Goal: Task Accomplishment & Management: Manage account settings

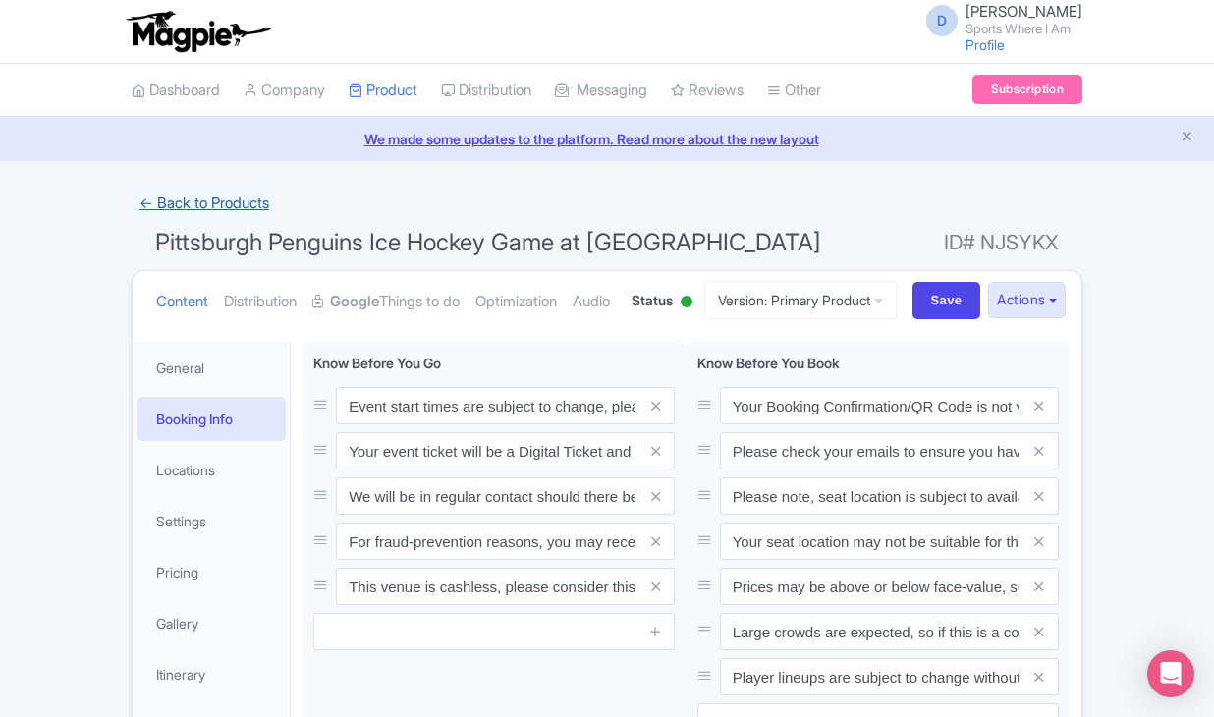
click at [231, 206] on link "← Back to Products" at bounding box center [204, 204] width 145 height 38
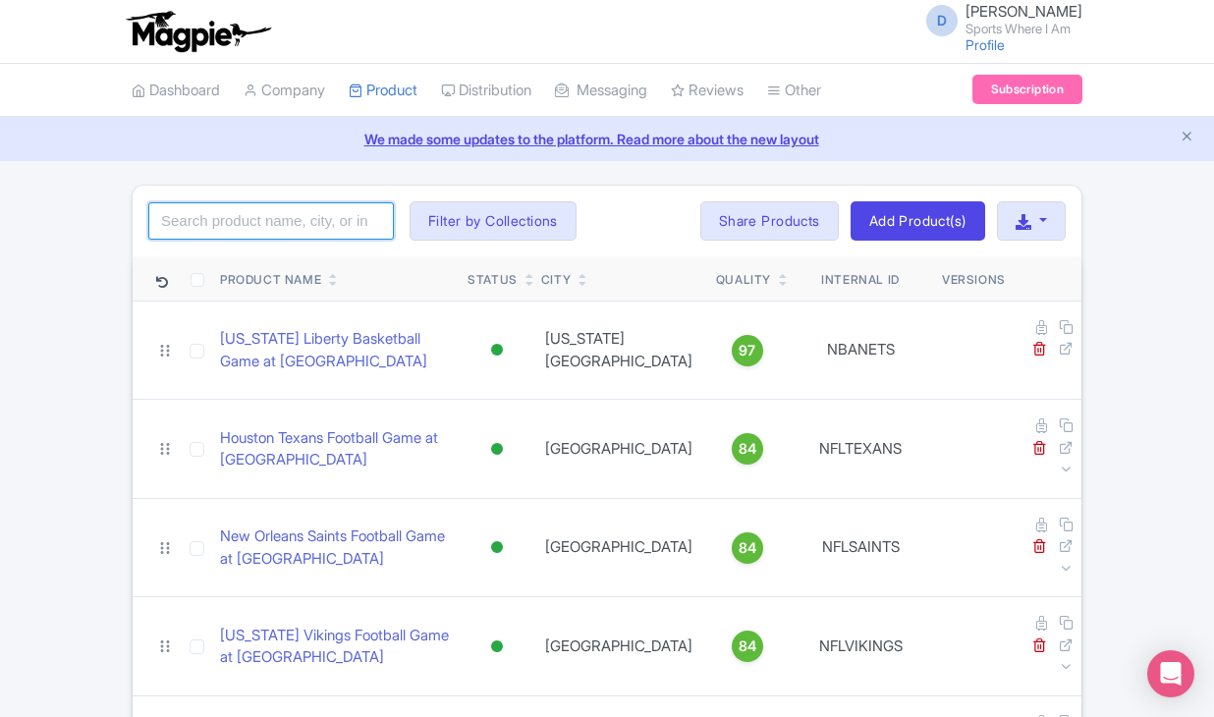
click at [283, 232] on input "search" at bounding box center [271, 220] width 246 height 37
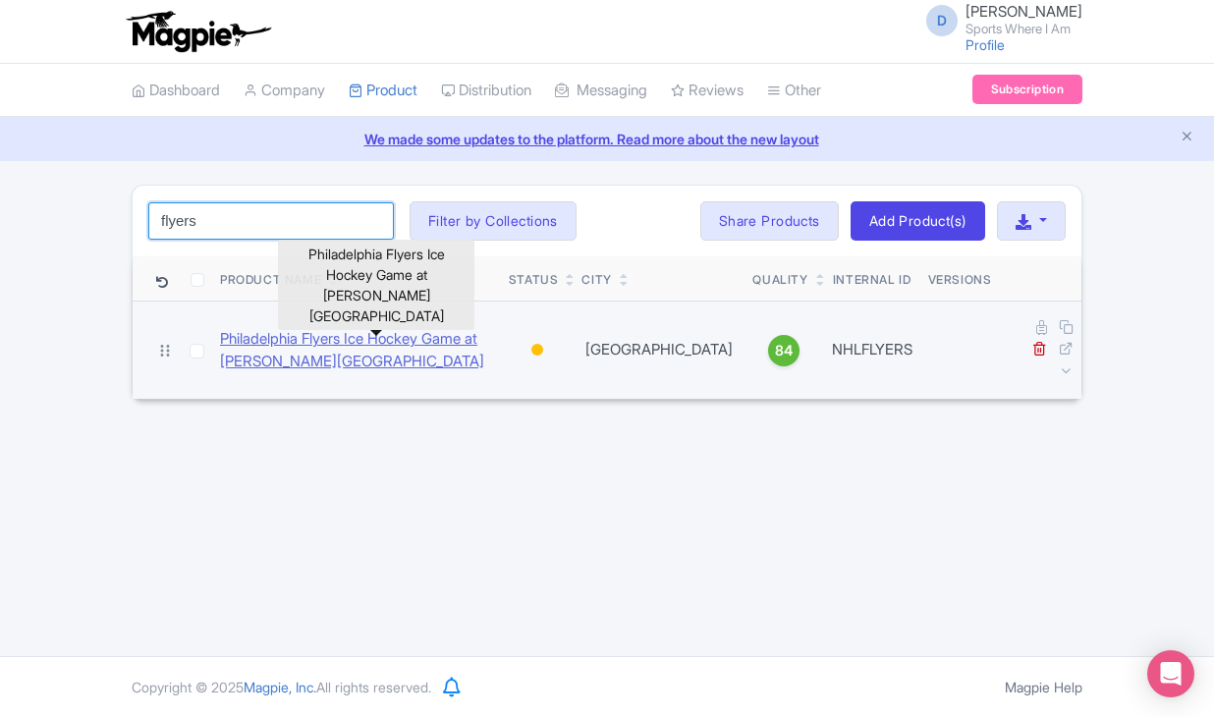
type input "flyers"
click at [303, 344] on link "Philadelphia Flyers Ice Hockey Game at Wells Fargo Center" at bounding box center [356, 350] width 273 height 44
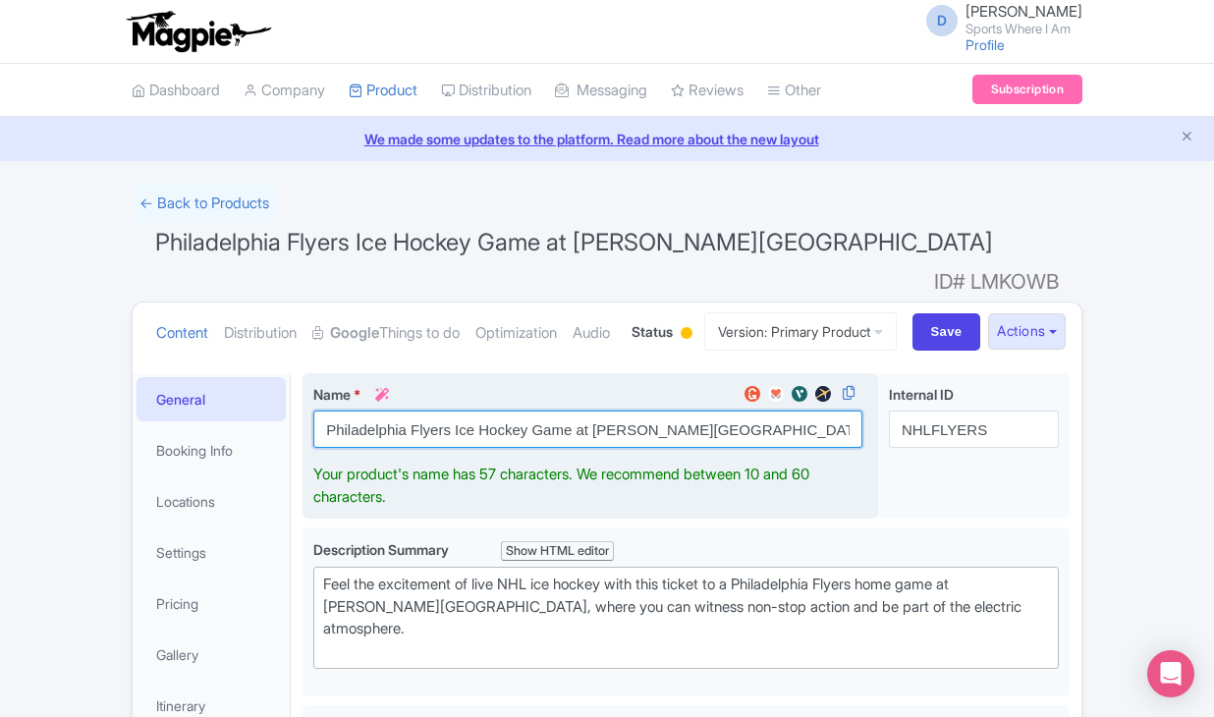
click at [407, 448] on input "Philadelphia Flyers Ice Hockey Game at Wells Fargo Center" at bounding box center [587, 428] width 549 height 37
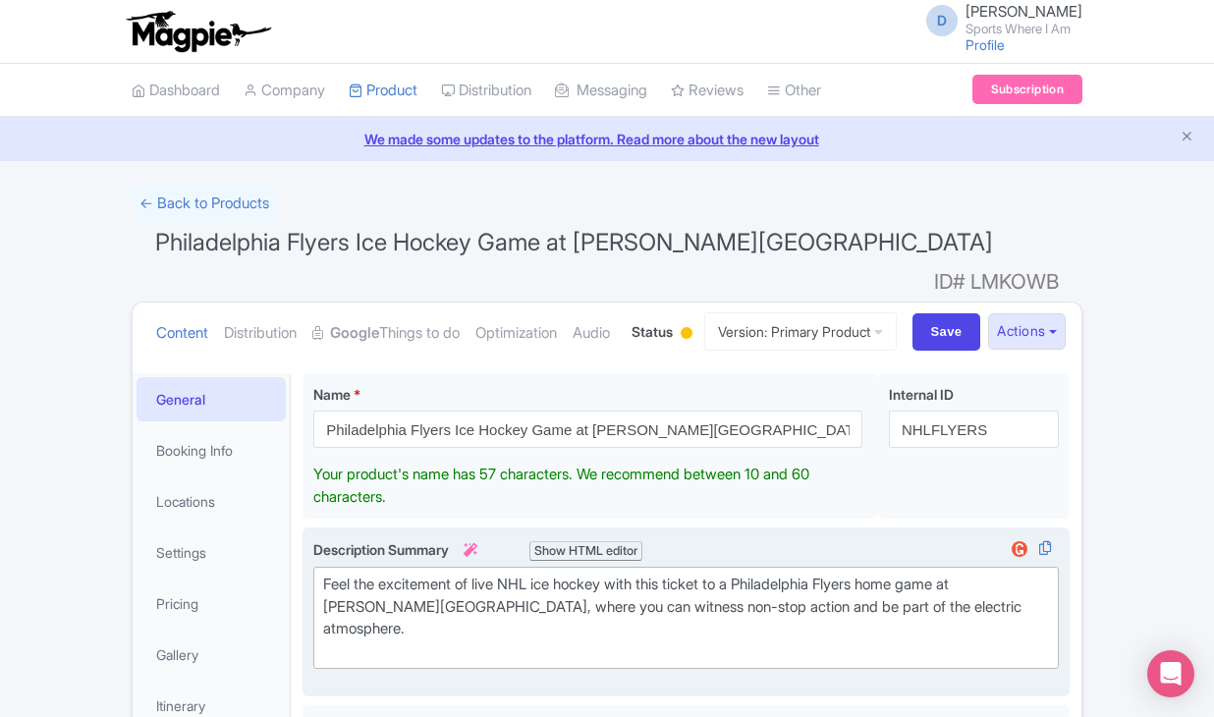
click at [449, 617] on div "Feel the excitement of live NHL ice hockey with this ticket to a Philadelphia F…" at bounding box center [686, 617] width 726 height 88
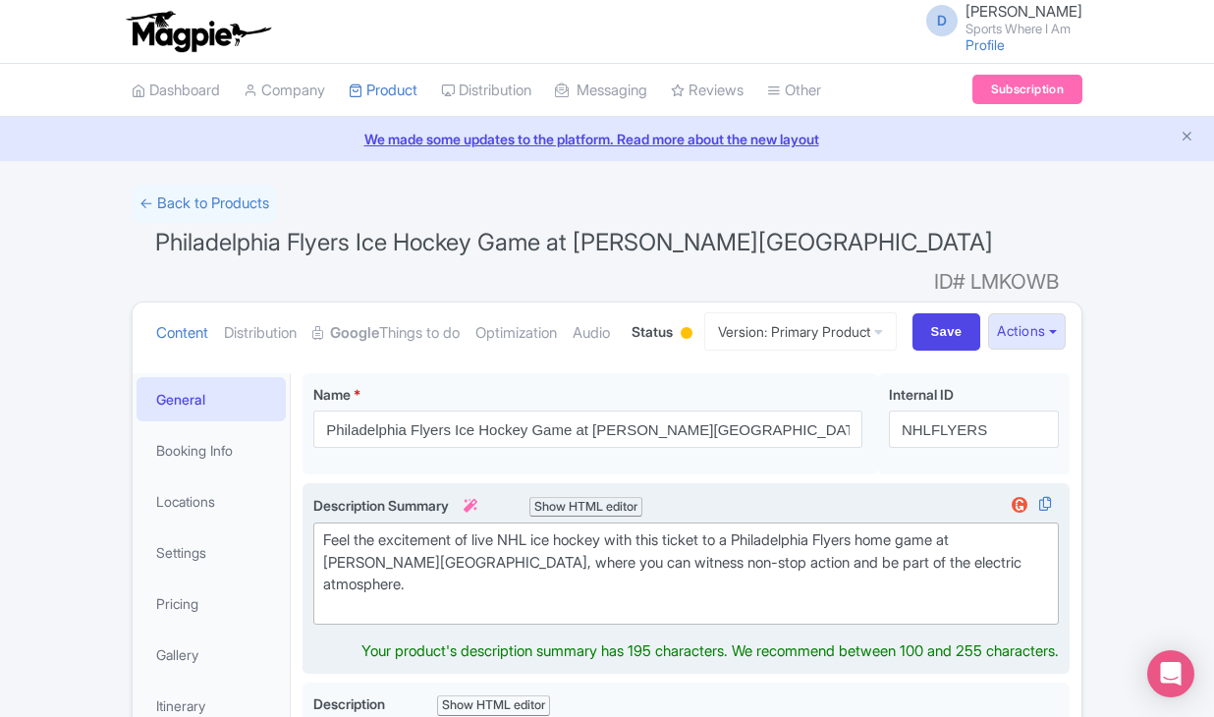
click at [449, 617] on div "Feel the excitement of live NHL ice hockey with this ticket to a Philadelphia F…" at bounding box center [686, 573] width 726 height 88
click at [455, 602] on div "Feel the excitement of live NHL ice hockey with this ticket to a Philadelphia F…" at bounding box center [686, 573] width 726 height 88
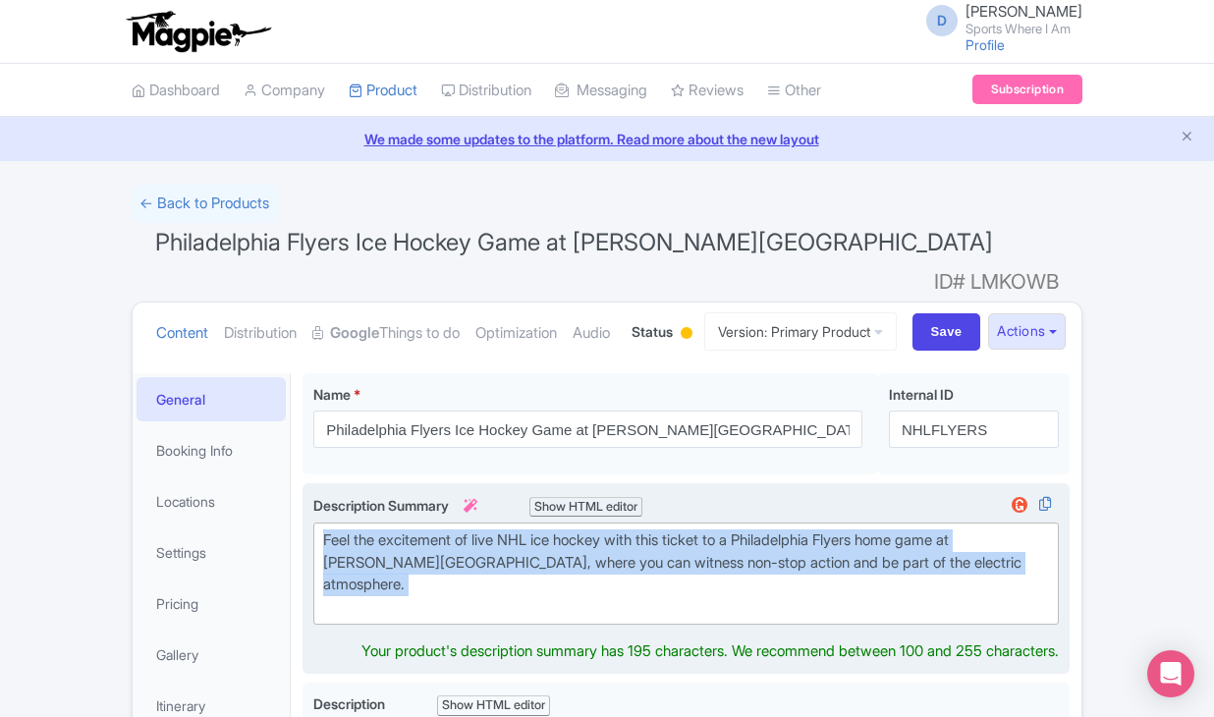
click at [455, 602] on div "Feel the excitement of live NHL ice hockey with this ticket to a Philadelphia F…" at bounding box center [686, 573] width 726 height 88
type trix-editor "<div>Feel the excitement of live NHL ice hockey with this ticket to a Philadelp…"
copy div "Feel the excitement of live NHL ice hockey with this ticket to a Philadelphia F…"
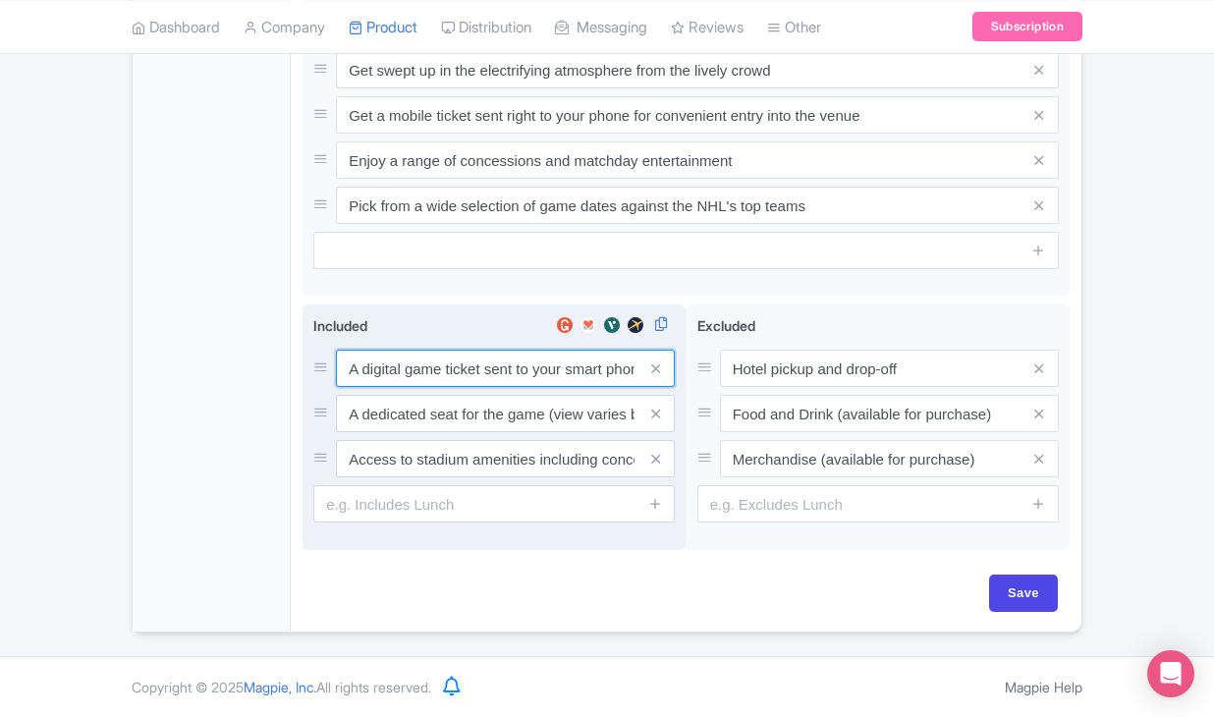
scroll to position [1074, 0]
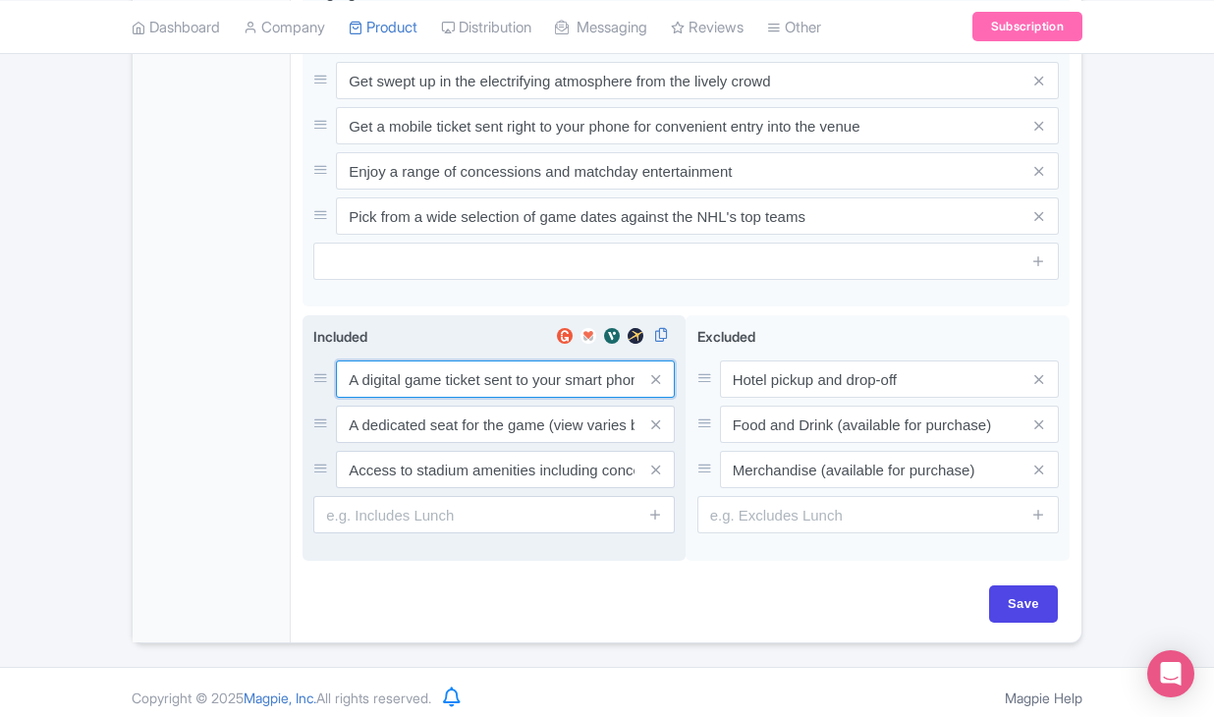
click at [437, 364] on input "A digital game ticket sent to your smart phone" at bounding box center [505, 378] width 339 height 37
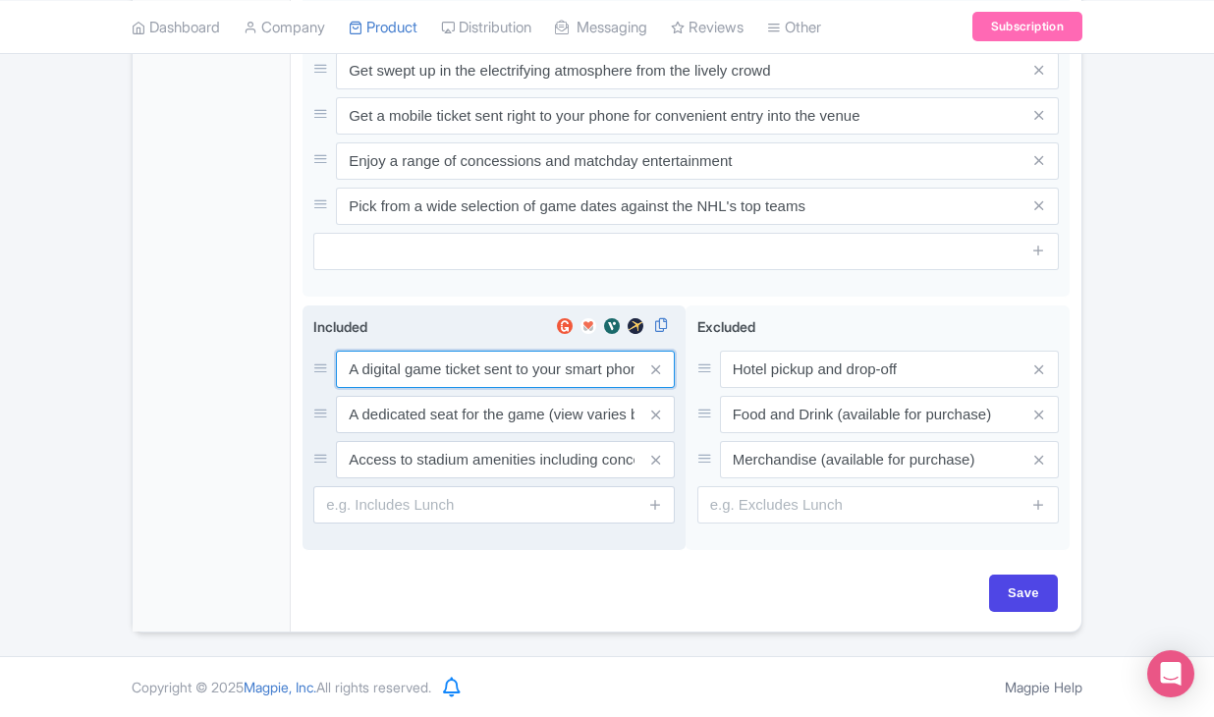
click at [437, 364] on input "A digital game ticket sent to your smart phone" at bounding box center [505, 369] width 339 height 37
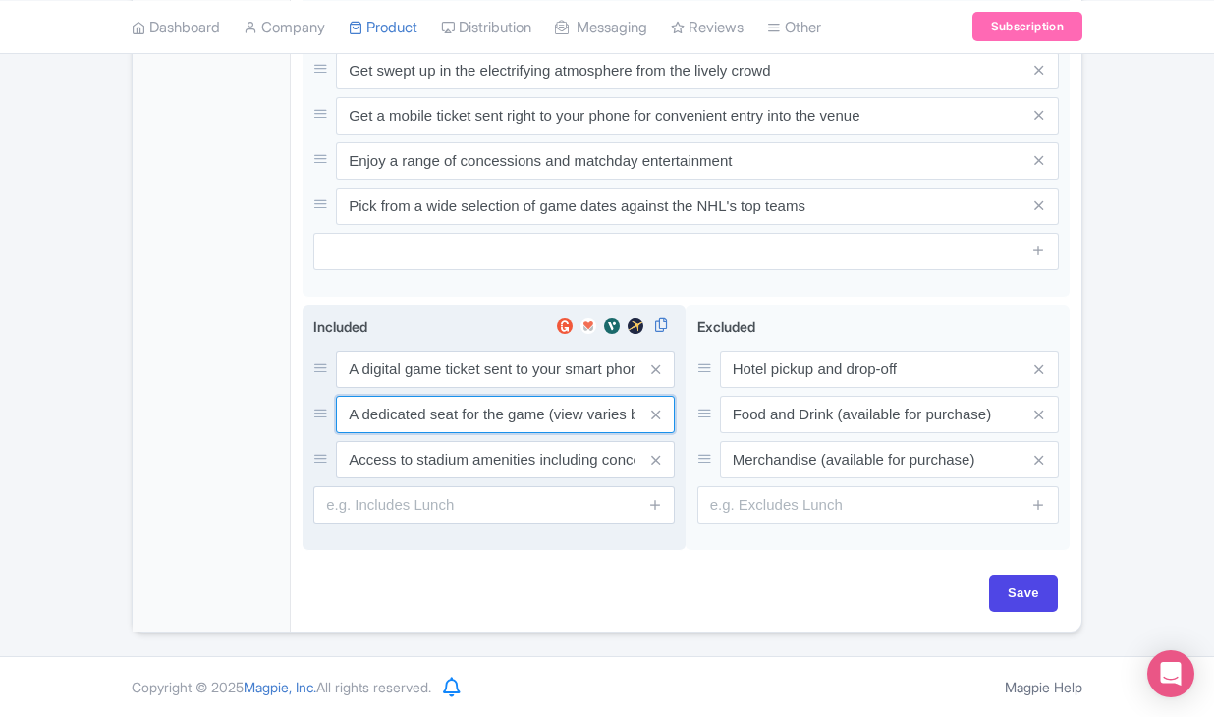
click at [494, 415] on input "A dedicated seat for the game (view varies by seat category)" at bounding box center [505, 414] width 339 height 37
click at [482, 463] on input "Access to stadium amenities including concessions and matchday activations" at bounding box center [505, 459] width 339 height 37
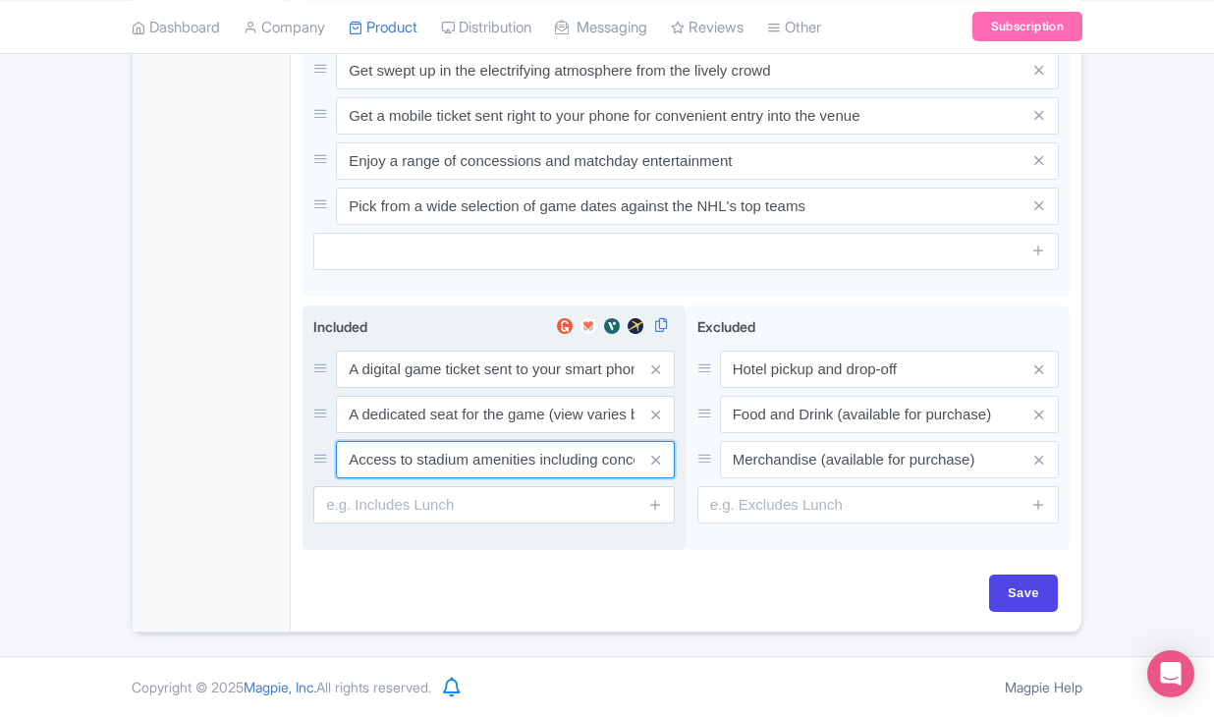
click at [482, 463] on input "Access to stadium amenities including concessions and matchday activations" at bounding box center [505, 459] width 339 height 37
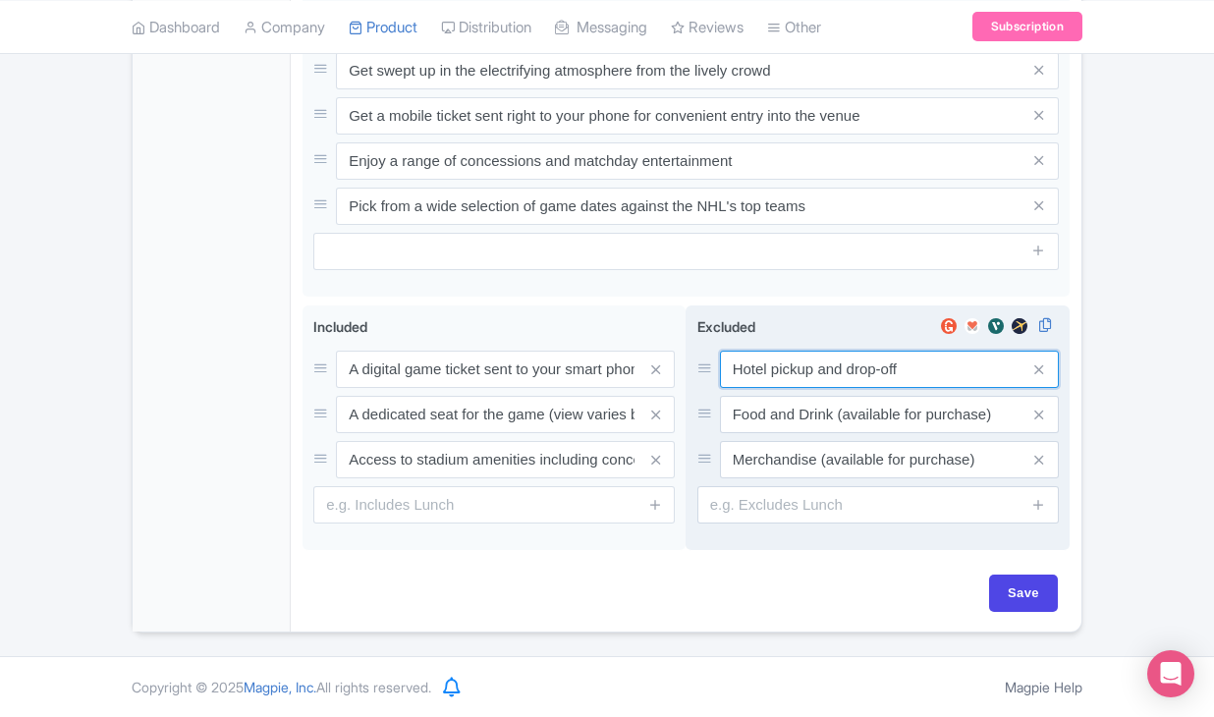
click at [783, 375] on input "Hotel pickup and drop-off" at bounding box center [889, 369] width 339 height 37
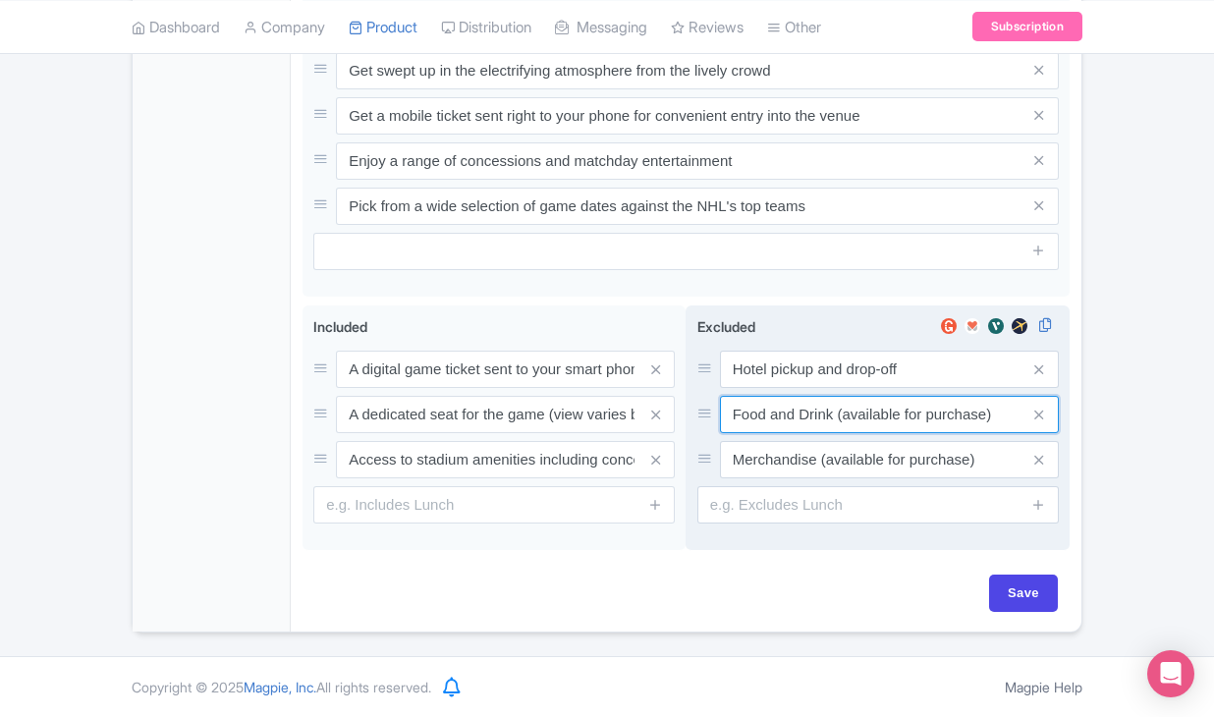
click at [797, 413] on input "Food and Drink (available for purchase)" at bounding box center [889, 414] width 339 height 37
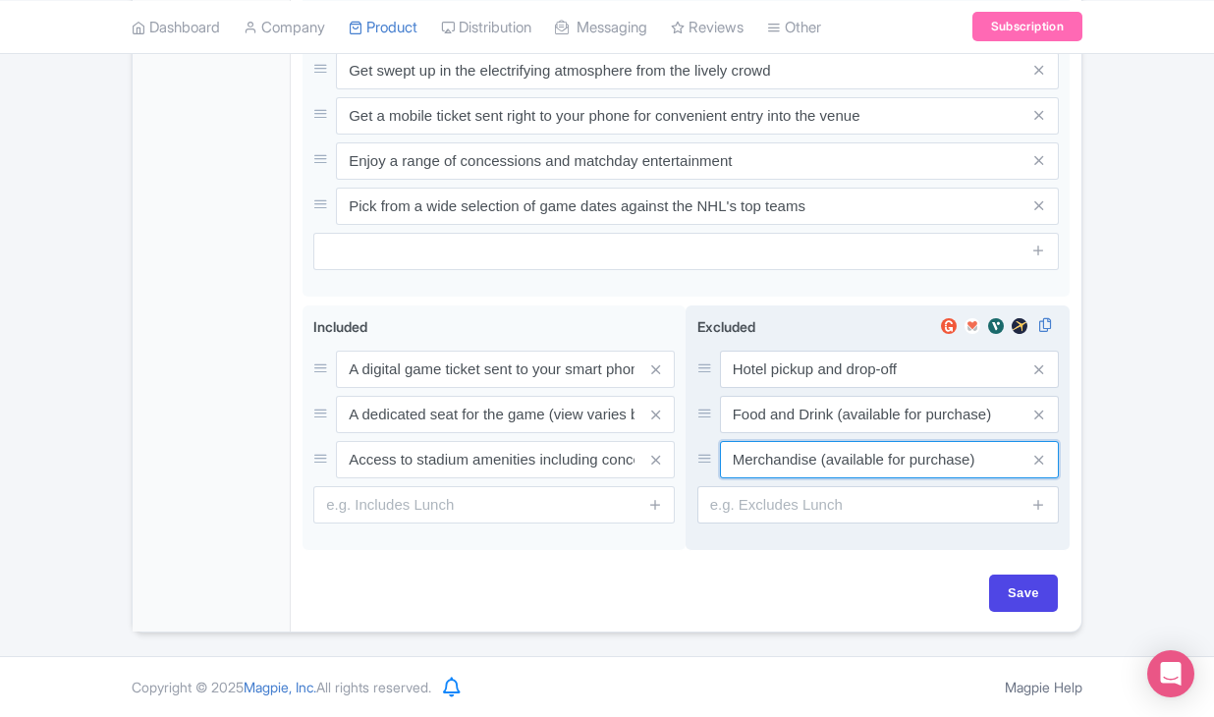
click at [796, 458] on input "Merchandise (available for purchase)" at bounding box center [889, 459] width 339 height 37
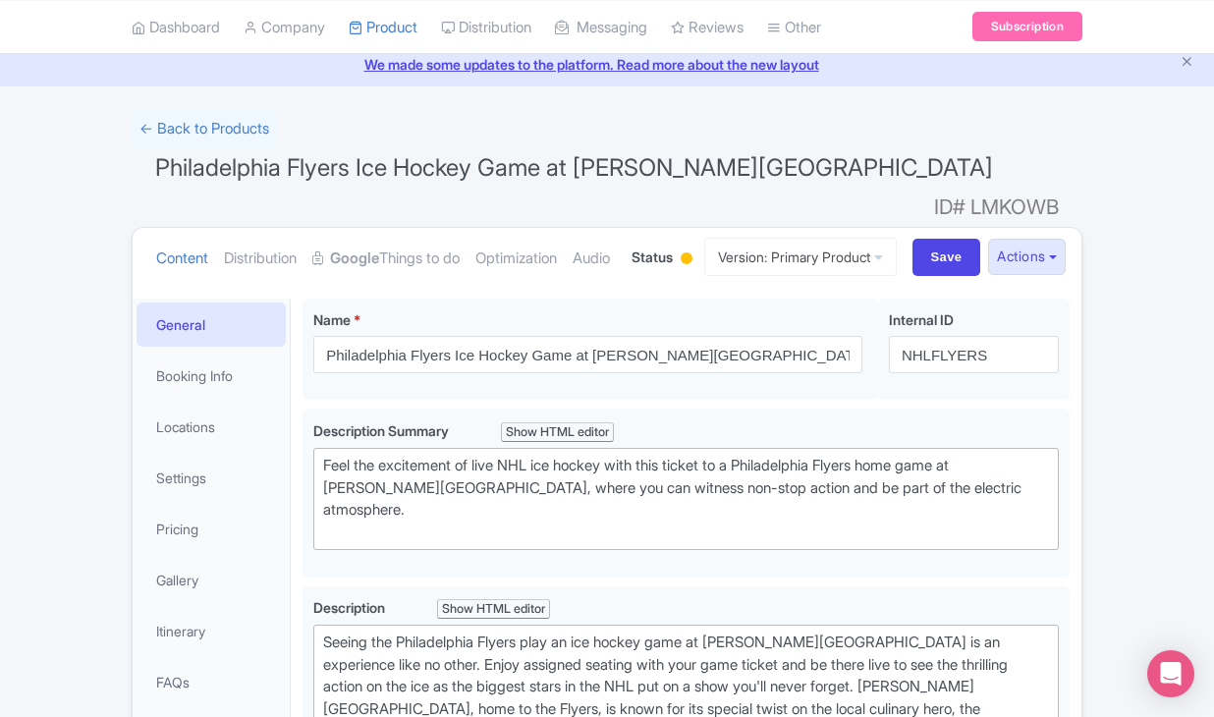
scroll to position [4, 0]
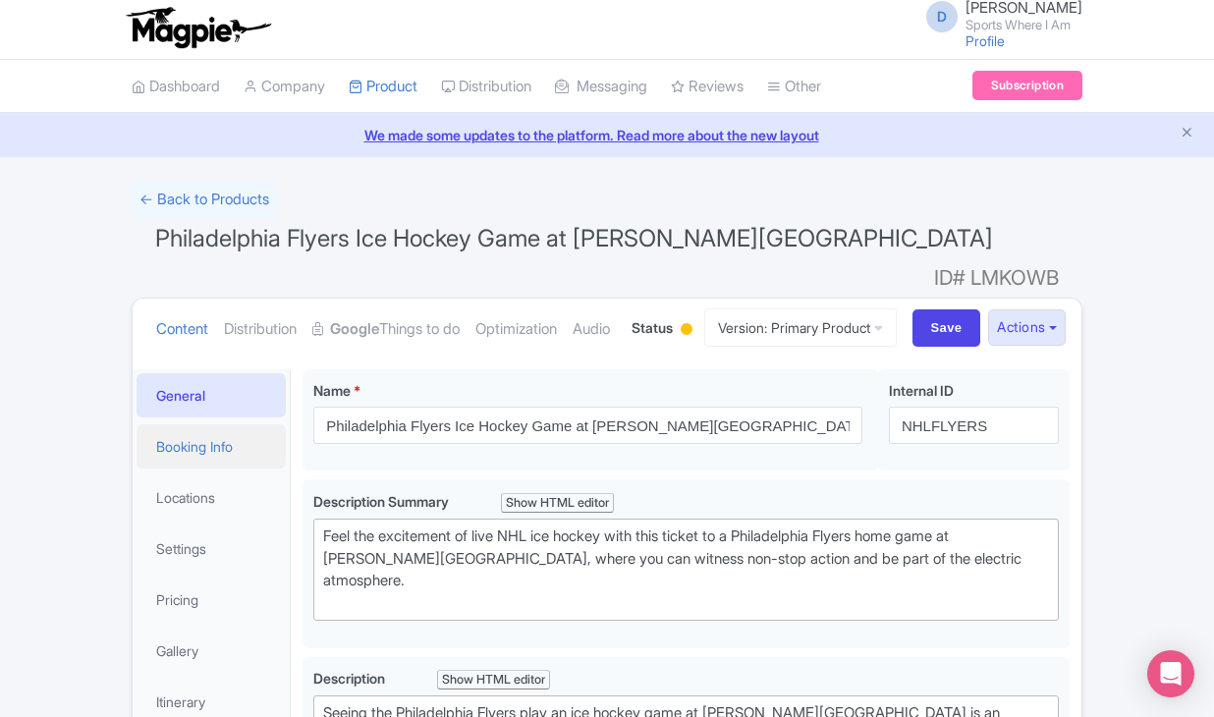
click at [206, 468] on link "Booking Info" at bounding box center [210, 446] width 149 height 44
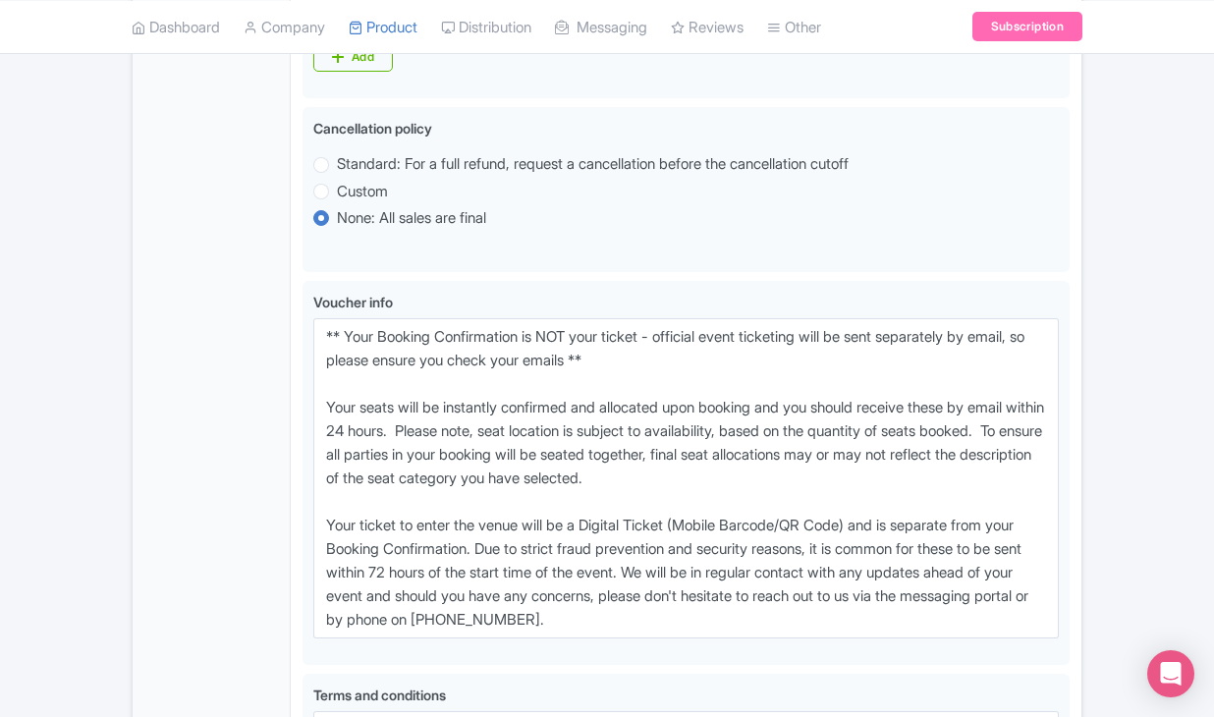
scroll to position [1290, 0]
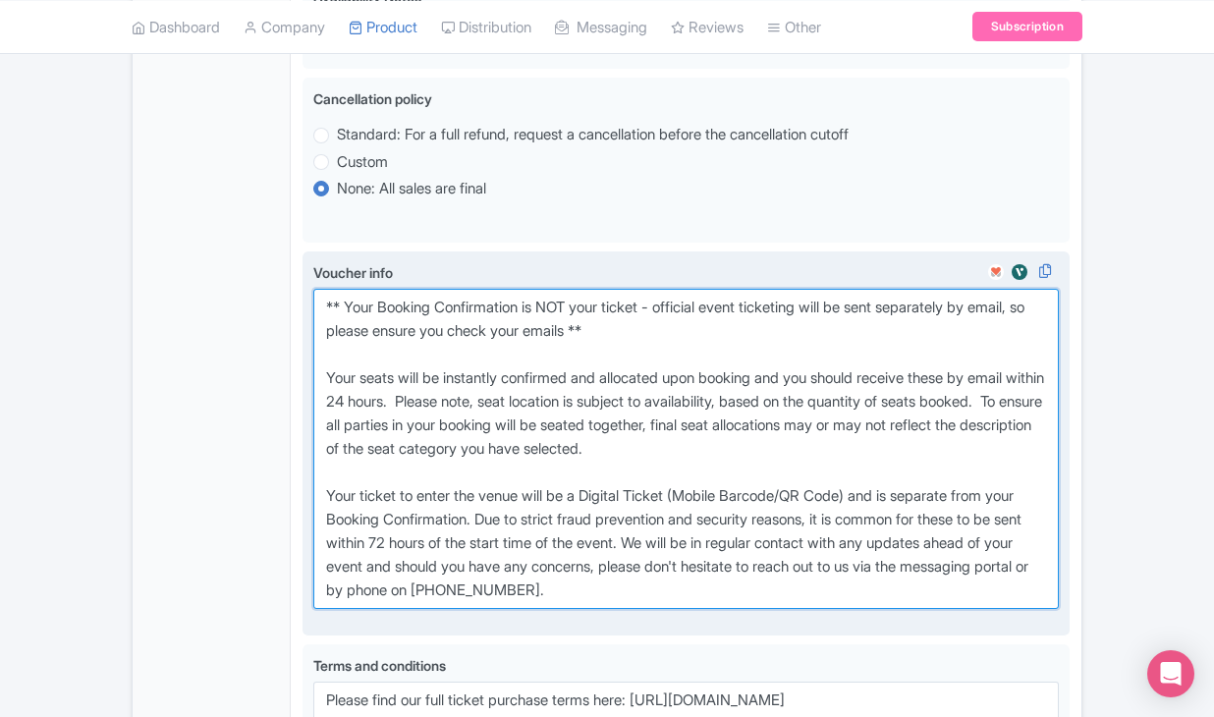
drag, startPoint x: 320, startPoint y: 359, endPoint x: 762, endPoint y: 662, distance: 535.5
click at [762, 609] on textarea "** Your Booking Confirmation is NOT your ticket - official event ticketing will…" at bounding box center [685, 449] width 745 height 320
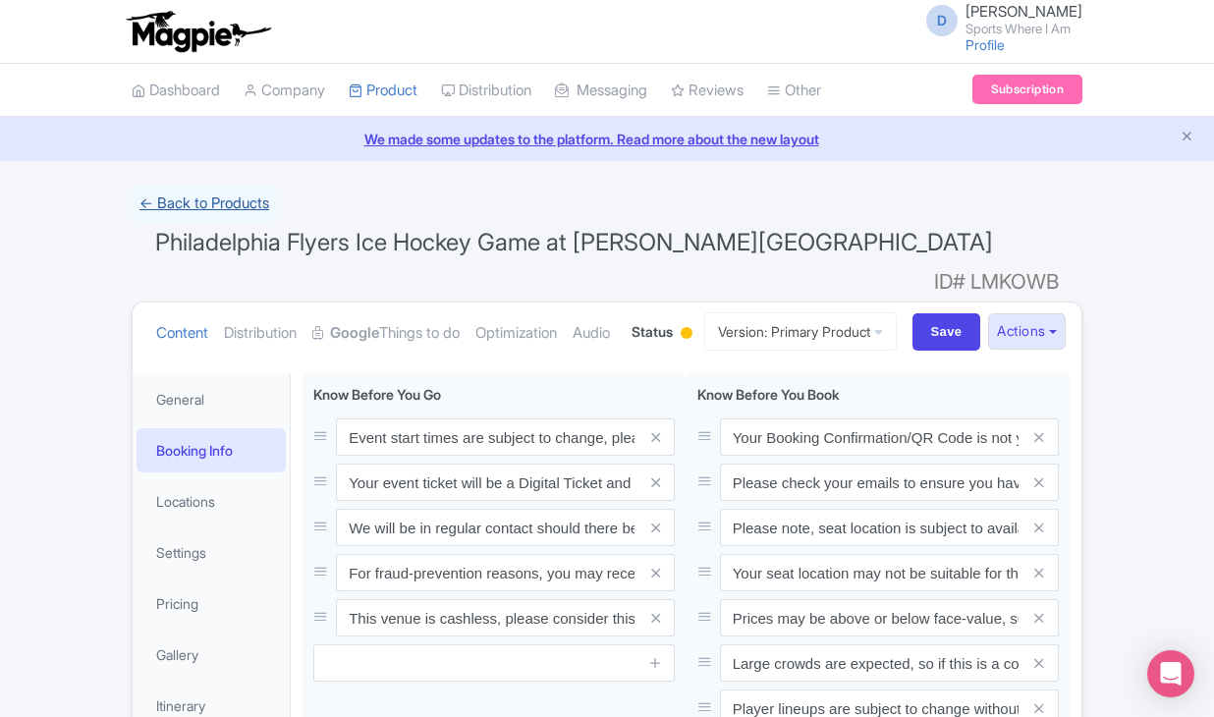
scroll to position [0, 0]
click at [215, 191] on link "← Back to Products" at bounding box center [204, 204] width 145 height 38
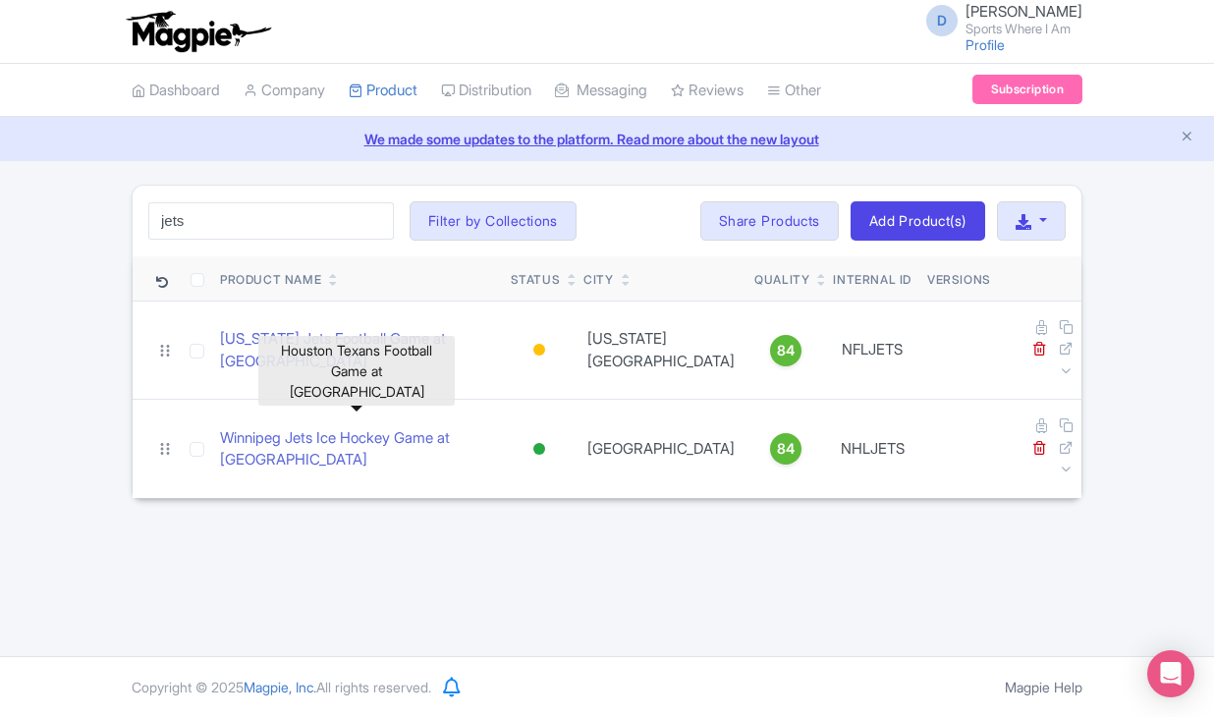
type input "jets"
click at [392, 427] on link "Winnipeg Jets Ice Hockey Game at Canada Life Center" at bounding box center [357, 449] width 275 height 44
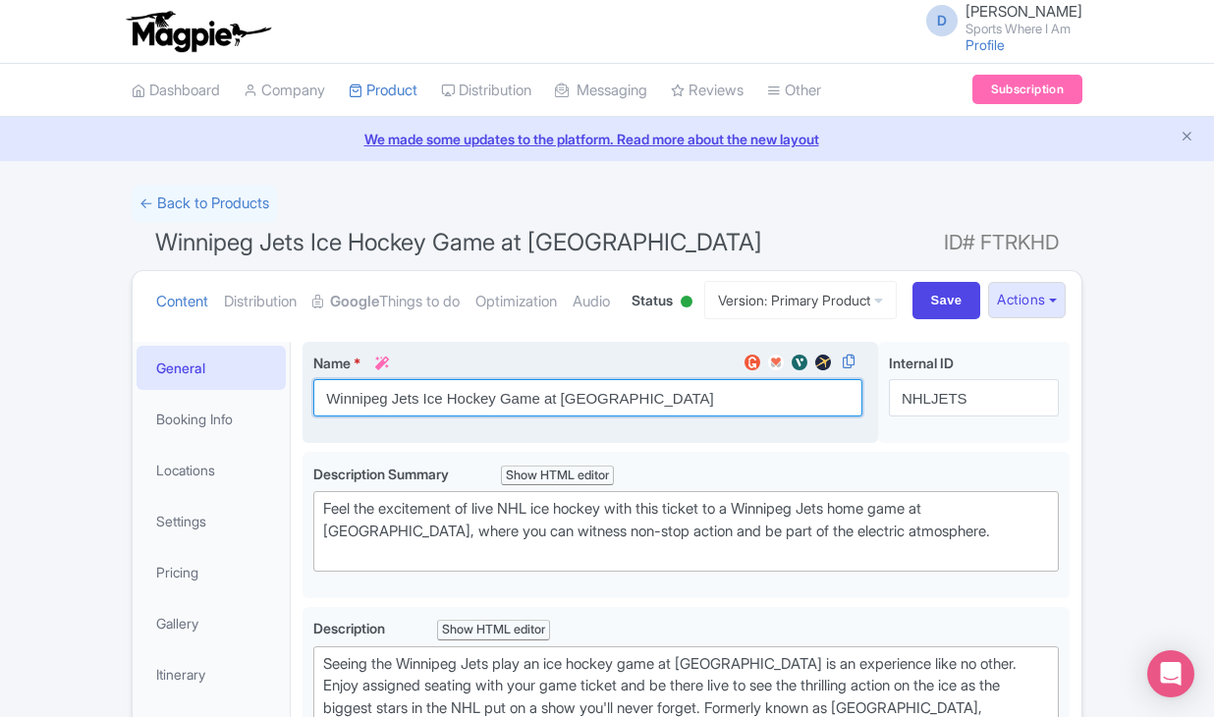
click at [402, 416] on input "Winnipeg Jets Ice Hockey Game at Canada Life Center" at bounding box center [587, 397] width 549 height 37
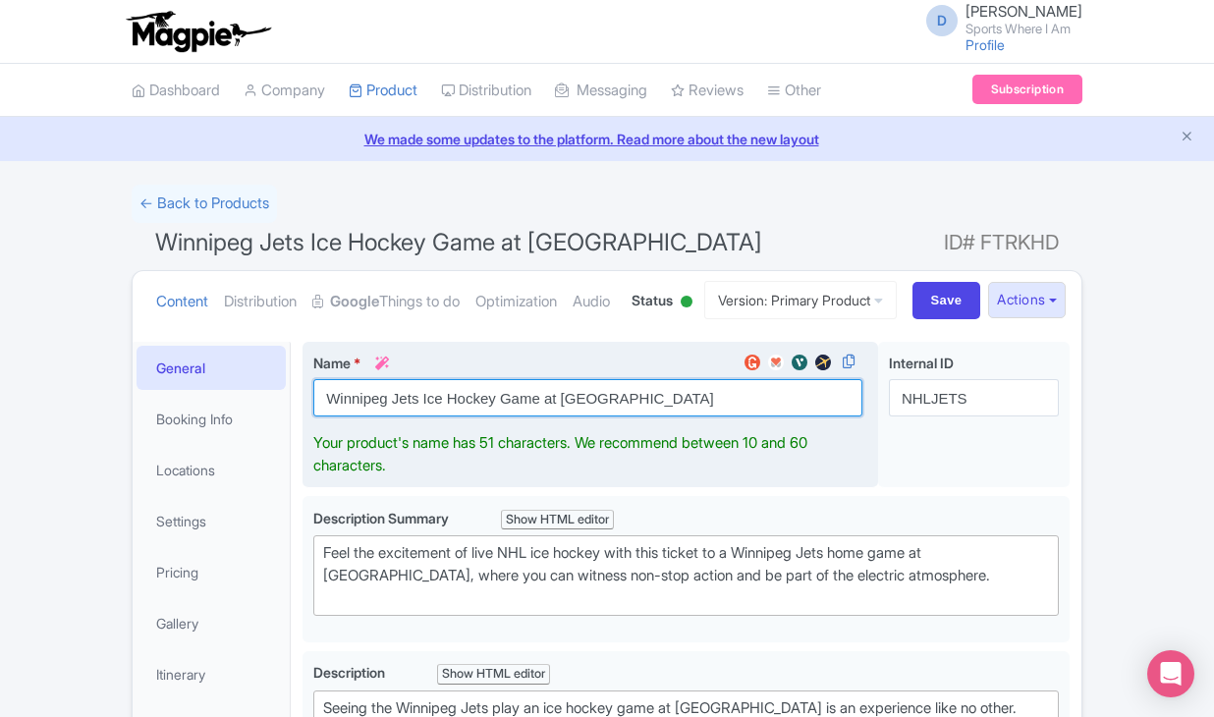
click at [402, 416] on input "Winnipeg Jets Ice Hockey Game at Canada Life Center" at bounding box center [587, 397] width 549 height 37
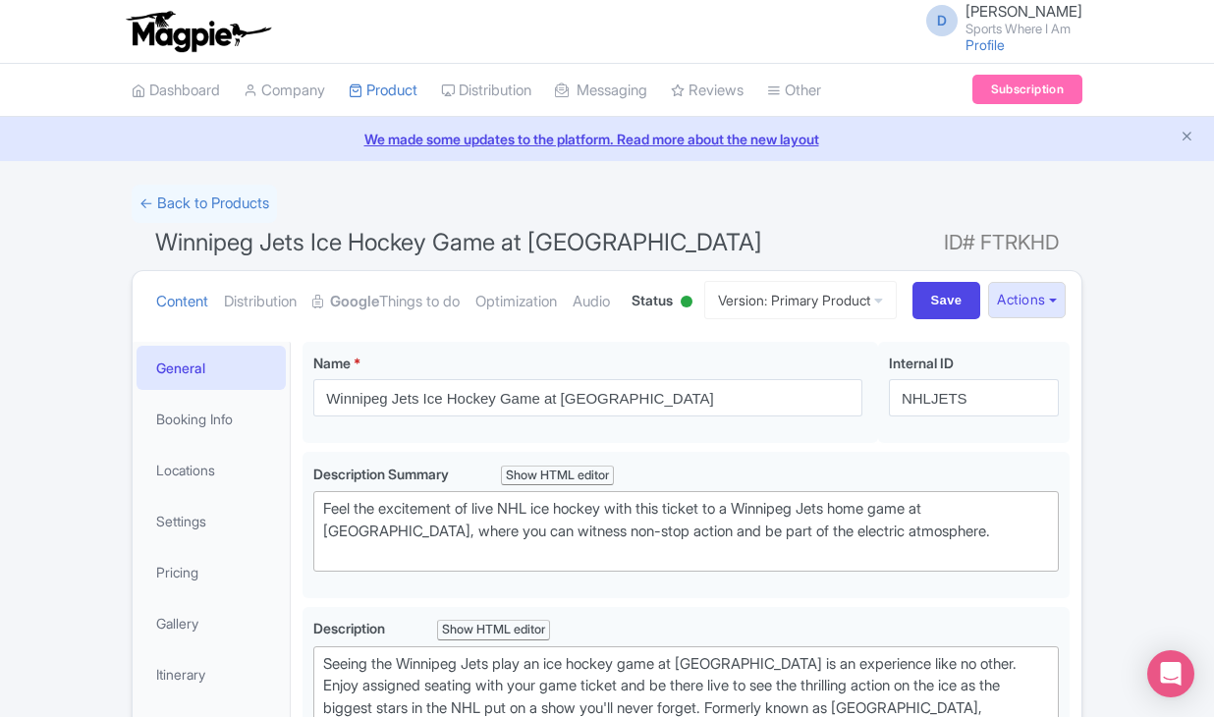
click at [213, 2] on div "D Dan Hughes Sports Where I Am Profile Users Settings Sign out" at bounding box center [607, 32] width 1214 height 64
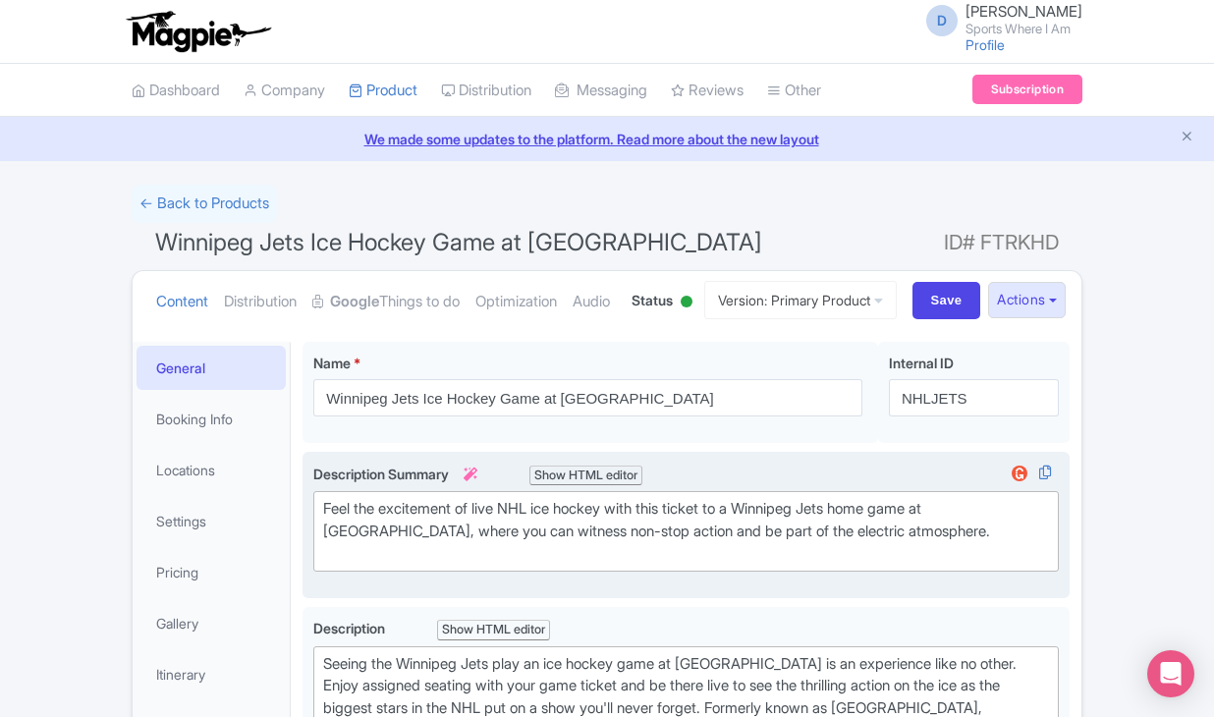
click at [415, 565] on div "Feel the excitement of live NHL ice hockey with this ticket to a Winnipeg Jets …" at bounding box center [686, 531] width 726 height 67
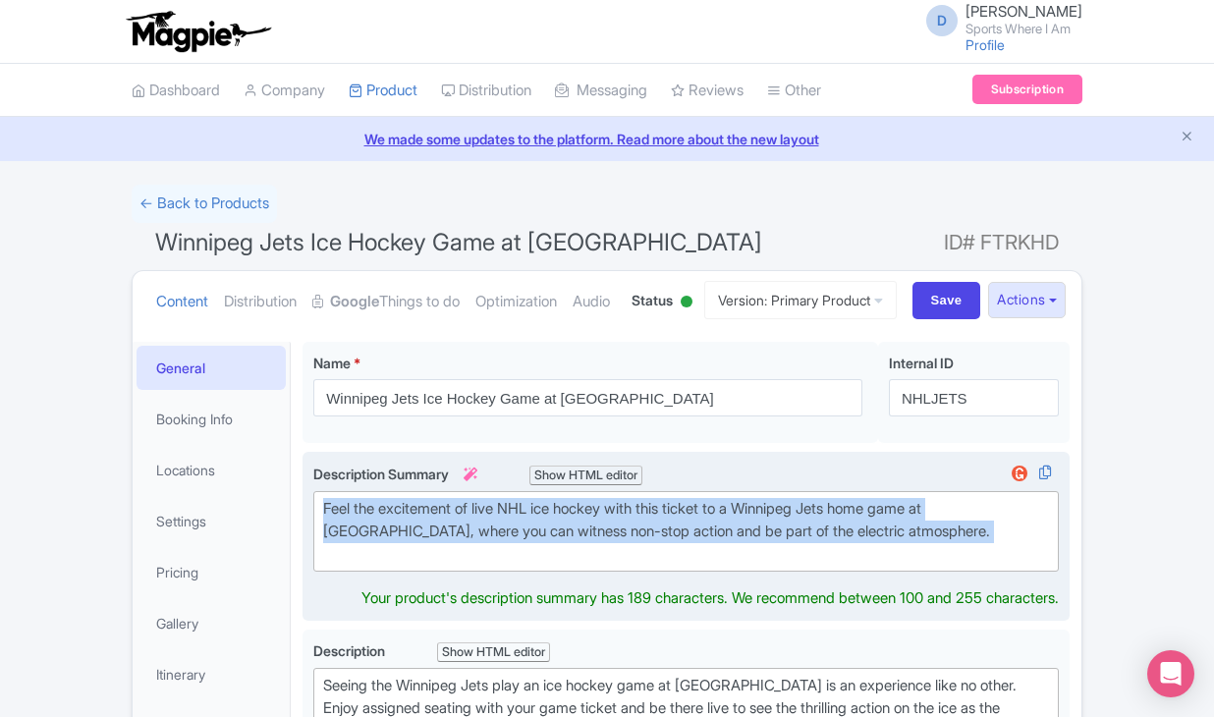
click at [415, 565] on div "Feel the excitement of live NHL ice hockey with this ticket to a Winnipeg Jets …" at bounding box center [686, 531] width 726 height 67
type trix-editor "<div>Feel the excitement of live NHL ice hockey with this ticket to a Winnipeg …"
copy div "Feel the excitement of live NHL ice hockey with this ticket to a Winnipeg Jets …"
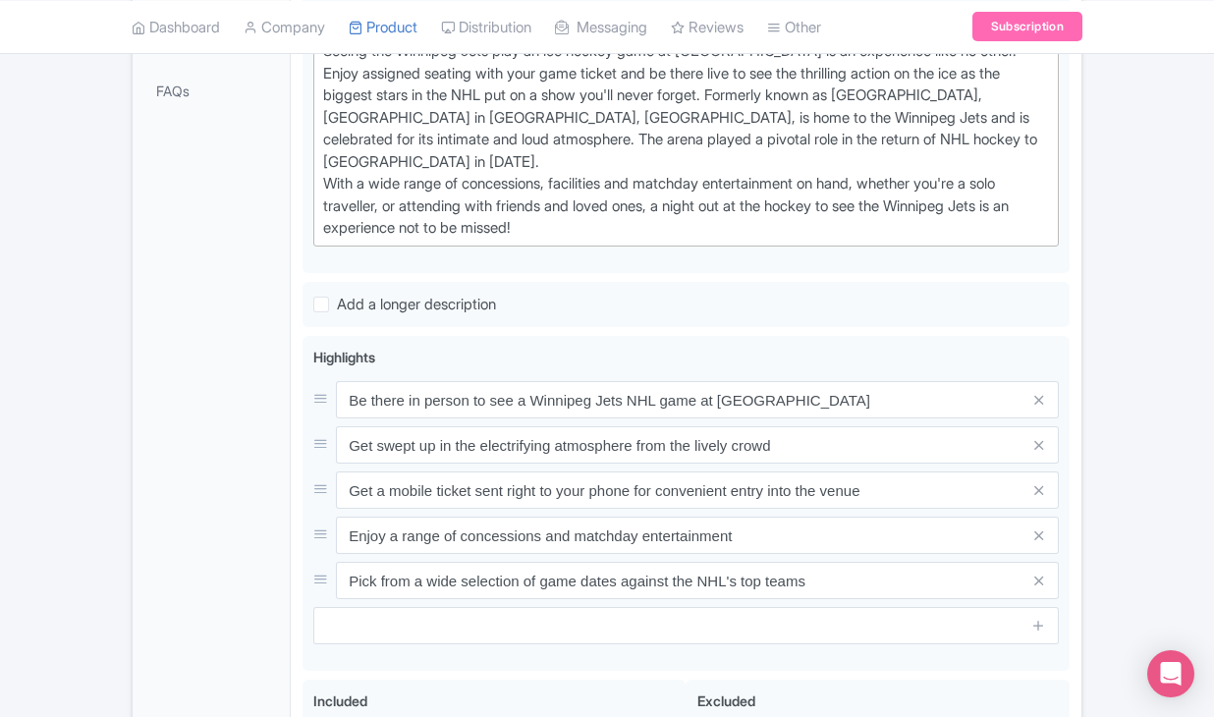
scroll to position [939, 0]
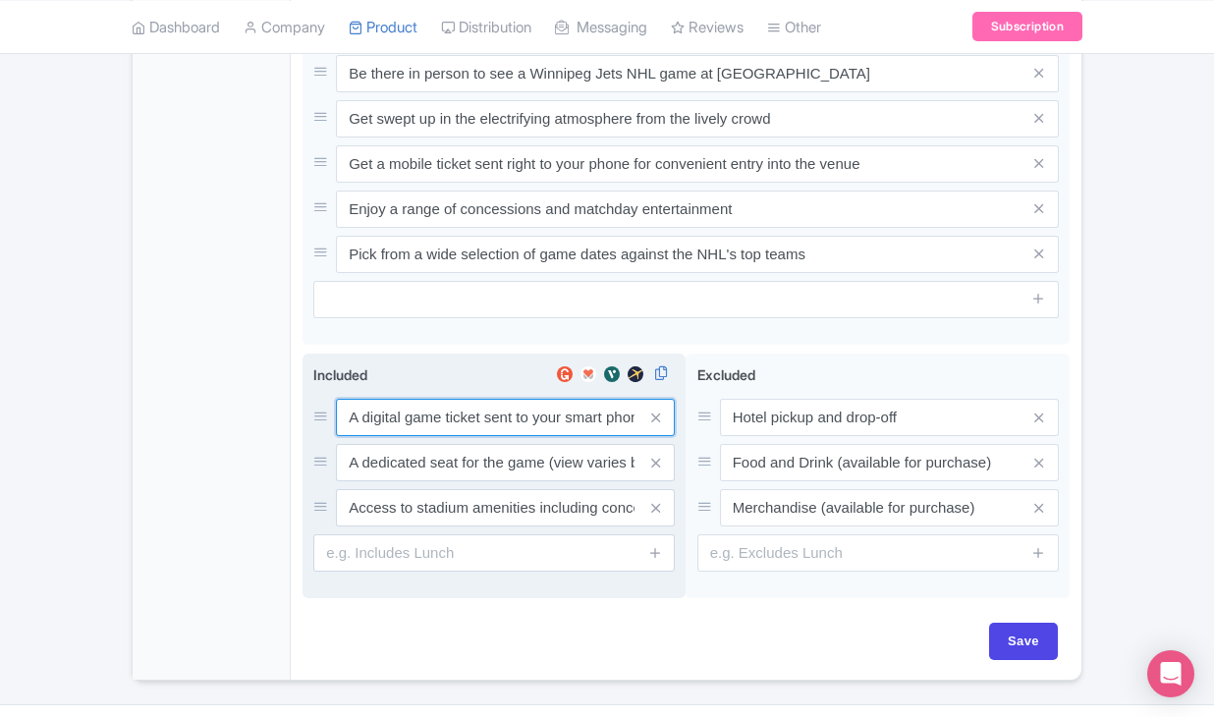
click at [518, 492] on div "A digital game ticket sent to your smart phone A dedicated seat for the game (v…" at bounding box center [493, 463] width 361 height 128
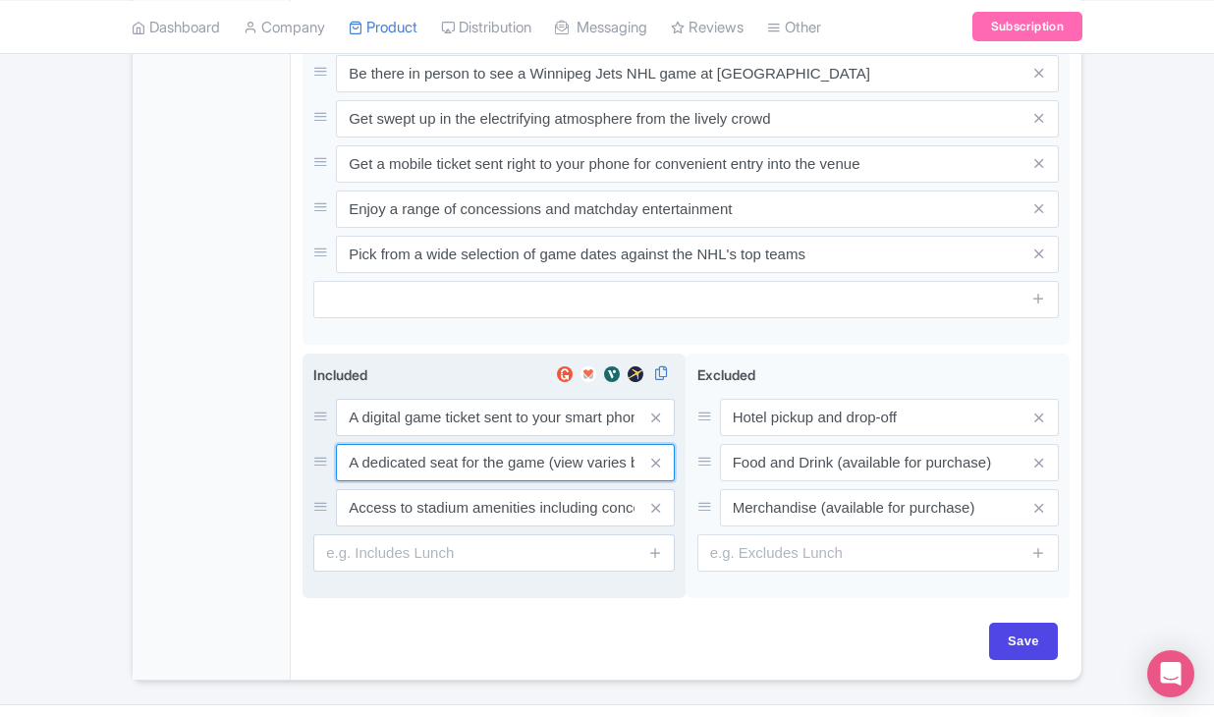
click at [518, 481] on input "A dedicated seat for the game (view varies by seat category)" at bounding box center [505, 462] width 339 height 37
click at [507, 480] on div "A digital game ticket sent to your smart phone A dedicated seat for the game (v…" at bounding box center [493, 463] width 361 height 128
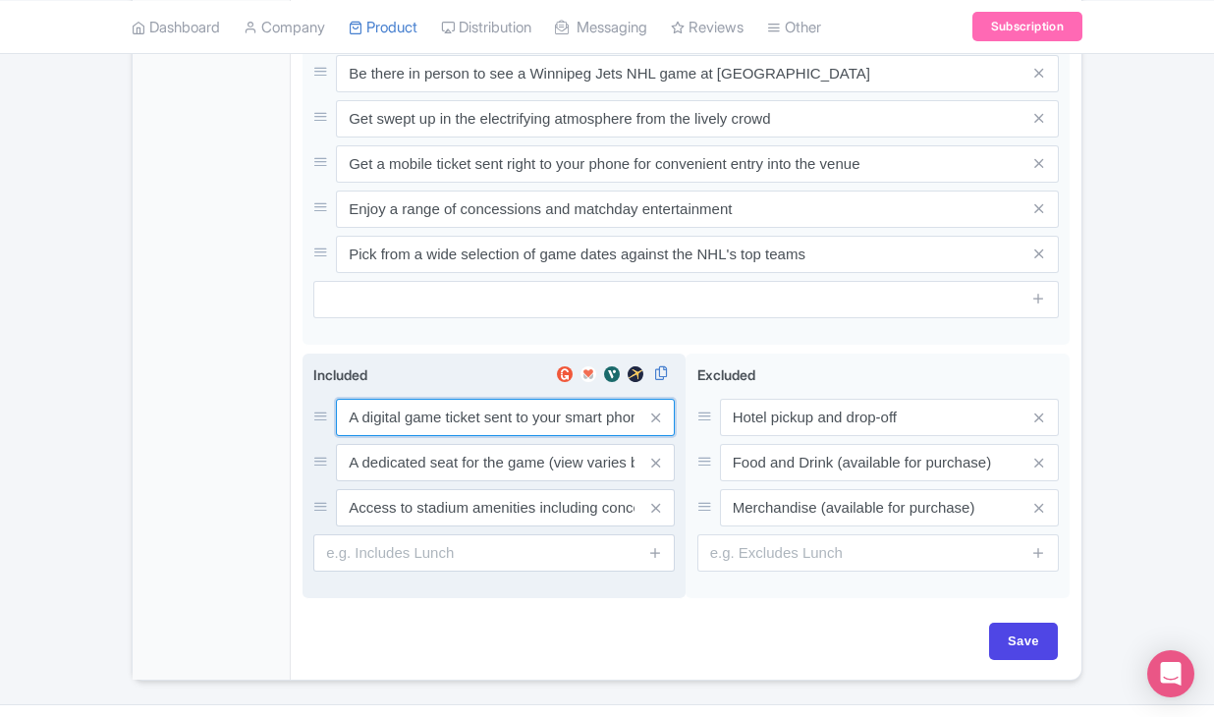
click at [503, 436] on input "A digital game ticket sent to your smart phone" at bounding box center [505, 417] width 339 height 37
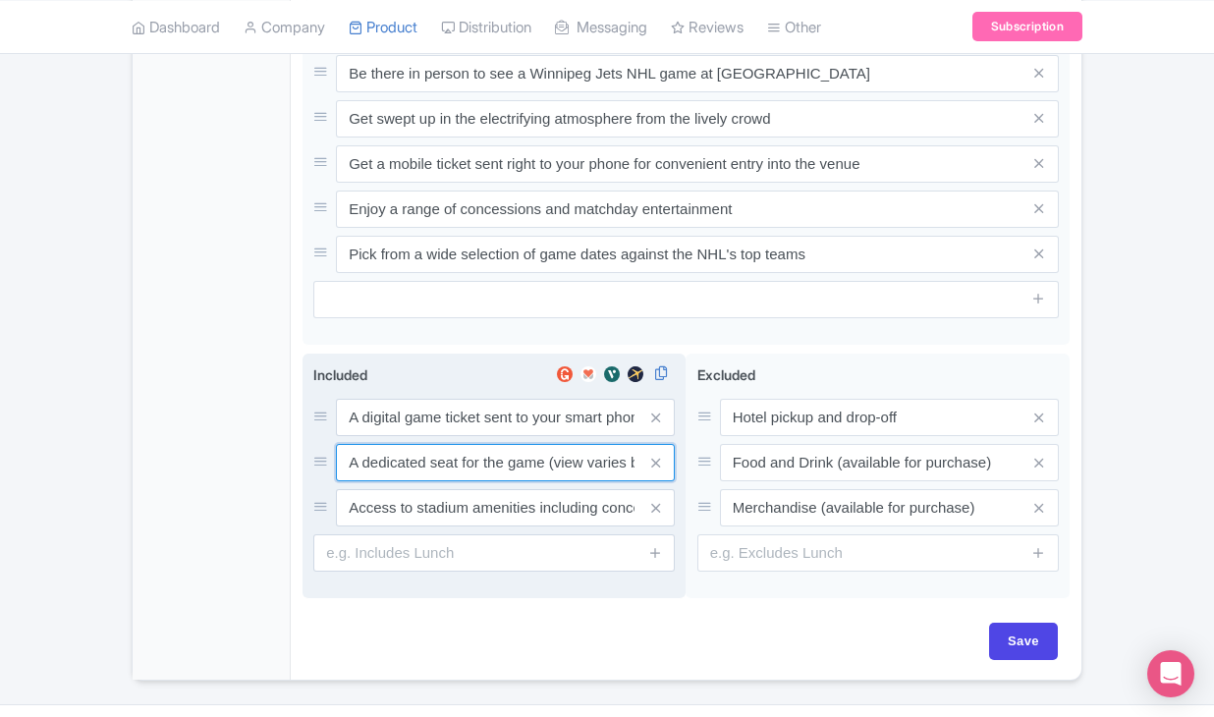
click at [461, 481] on input "A dedicated seat for the game (view varies by seat category)" at bounding box center [505, 462] width 339 height 37
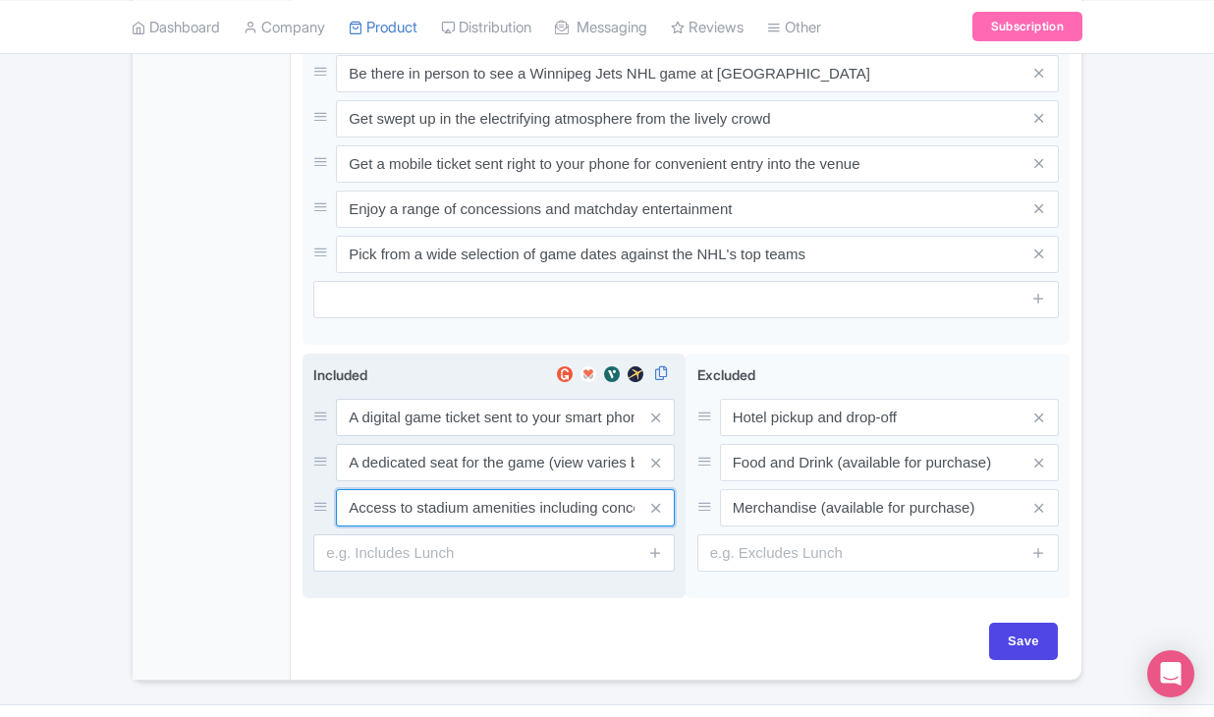
click at [468, 526] on input "Access to stadium amenities including concessions and matchday activations" at bounding box center [505, 507] width 339 height 37
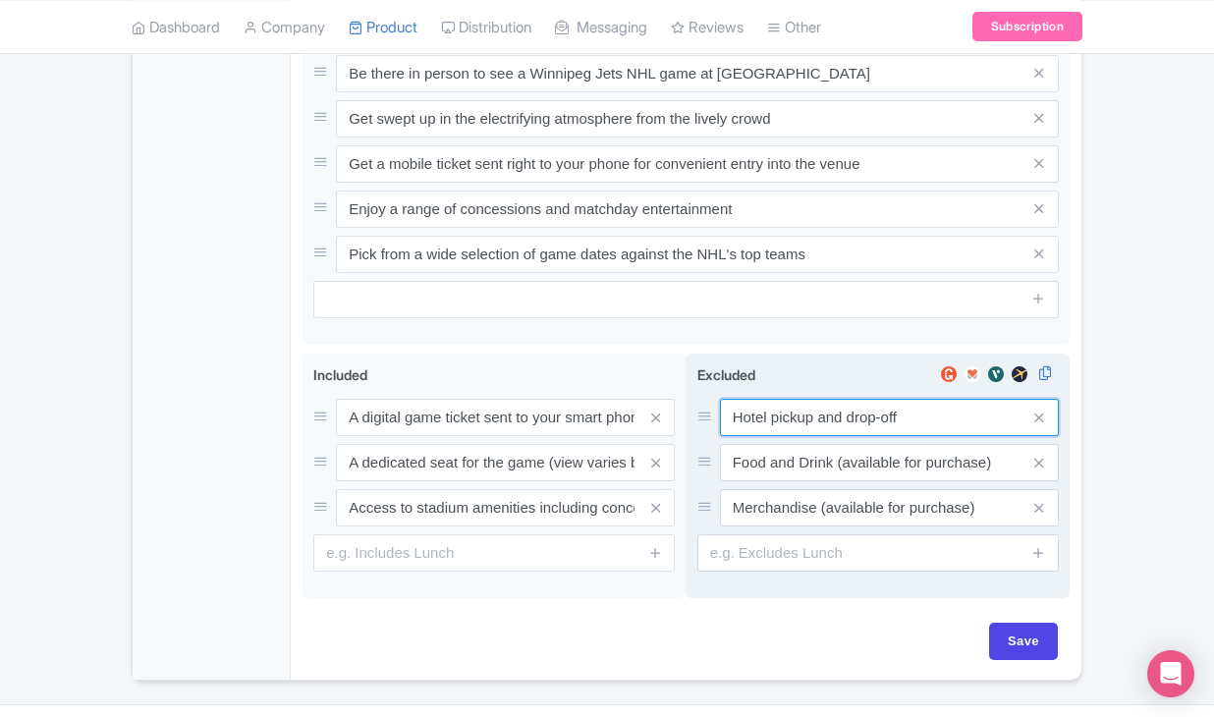
click at [812, 436] on input "Hotel pickup and drop-off" at bounding box center [889, 417] width 339 height 37
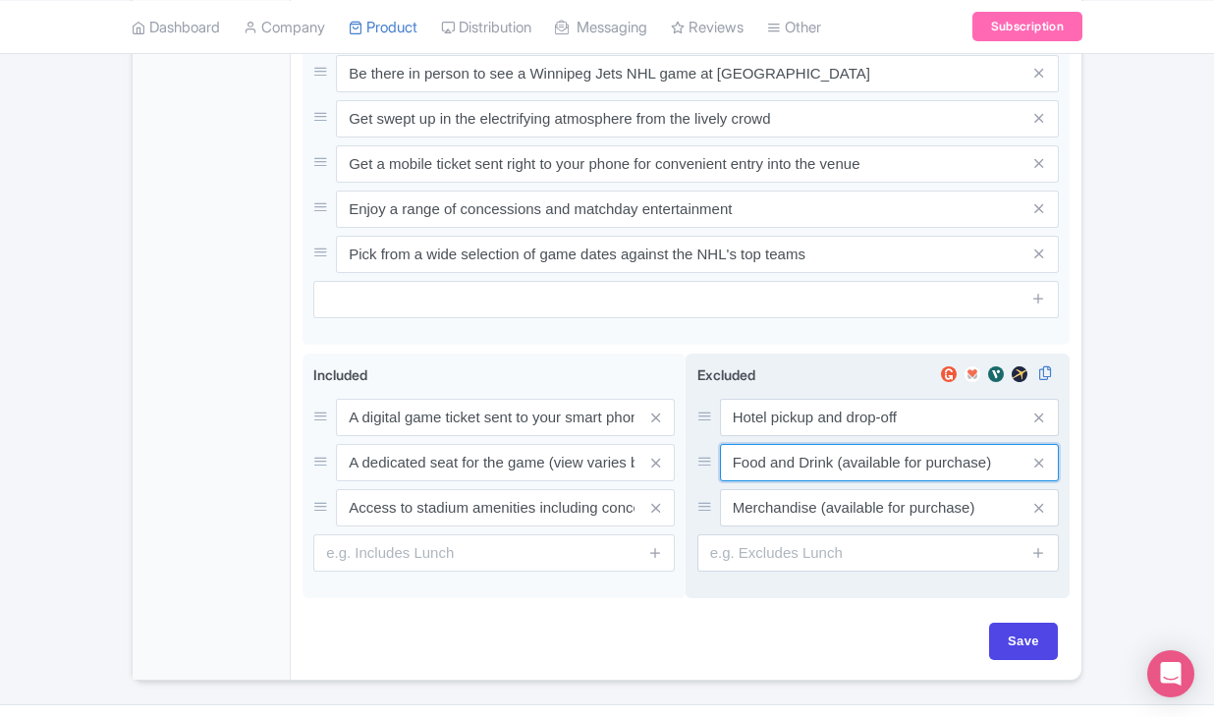
click at [799, 481] on input "Food and Drink (available for purchase)" at bounding box center [889, 462] width 339 height 37
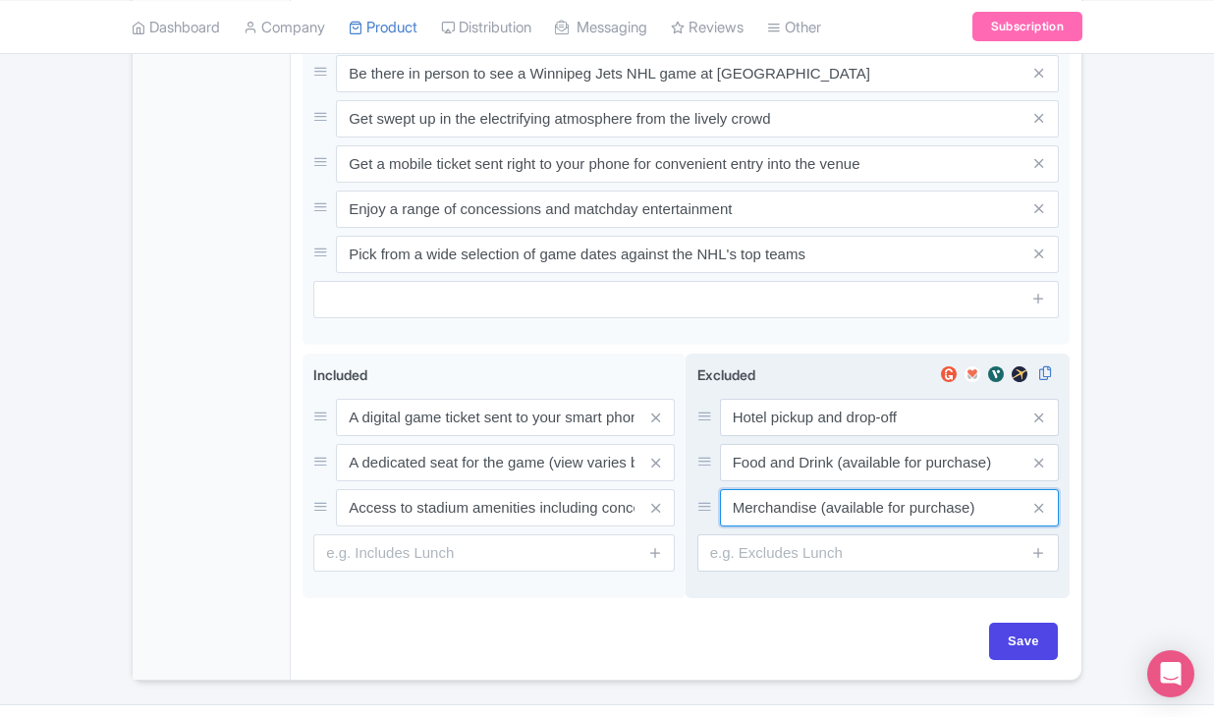
click at [772, 526] on input "Merchandise (available for purchase)" at bounding box center [889, 507] width 339 height 37
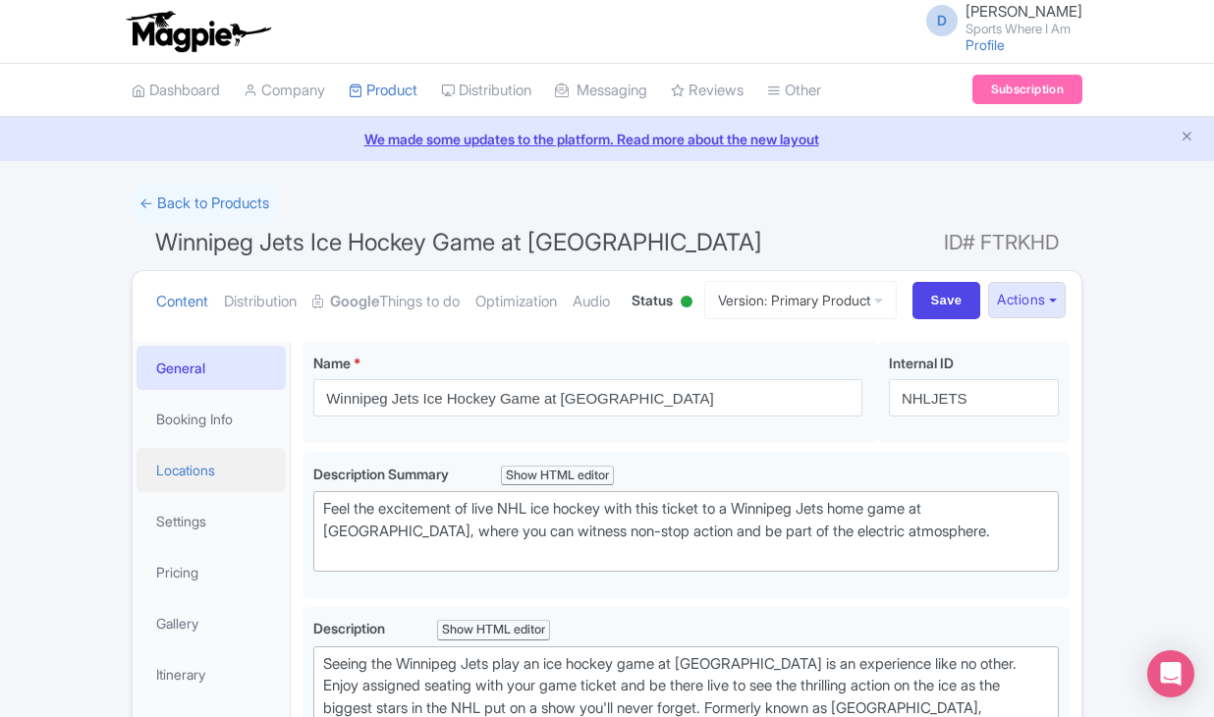
scroll to position [0, 0]
click at [241, 441] on link "Booking Info" at bounding box center [210, 419] width 149 height 44
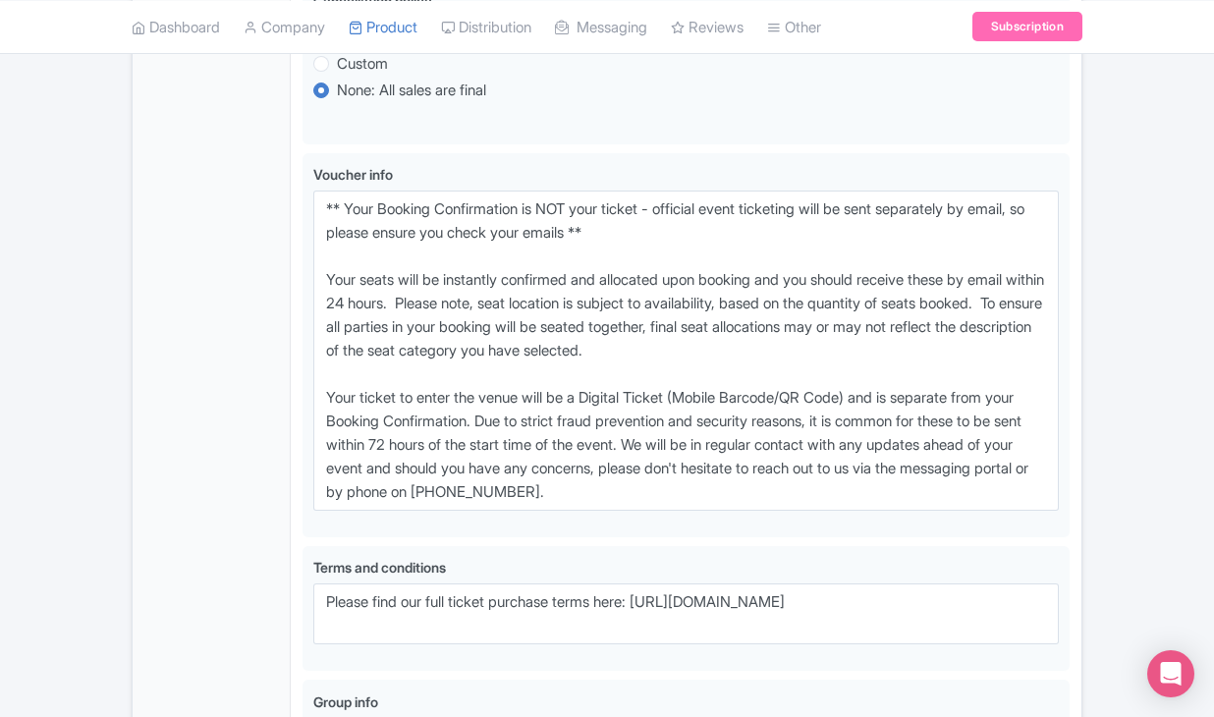
scroll to position [1567, 0]
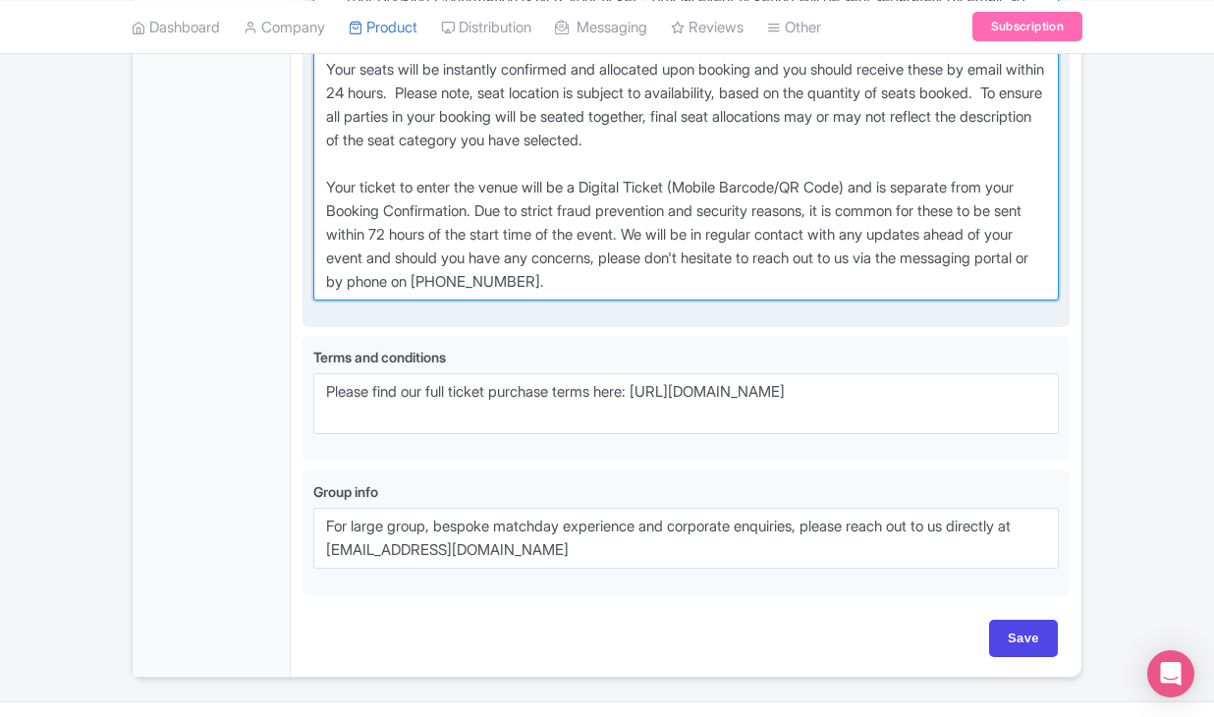
drag, startPoint x: 323, startPoint y: 86, endPoint x: 719, endPoint y: 355, distance: 478.6
click at [719, 300] on textarea "** Your Booking Confirmation is NOT your ticket - official event ticketing will…" at bounding box center [685, 140] width 745 height 320
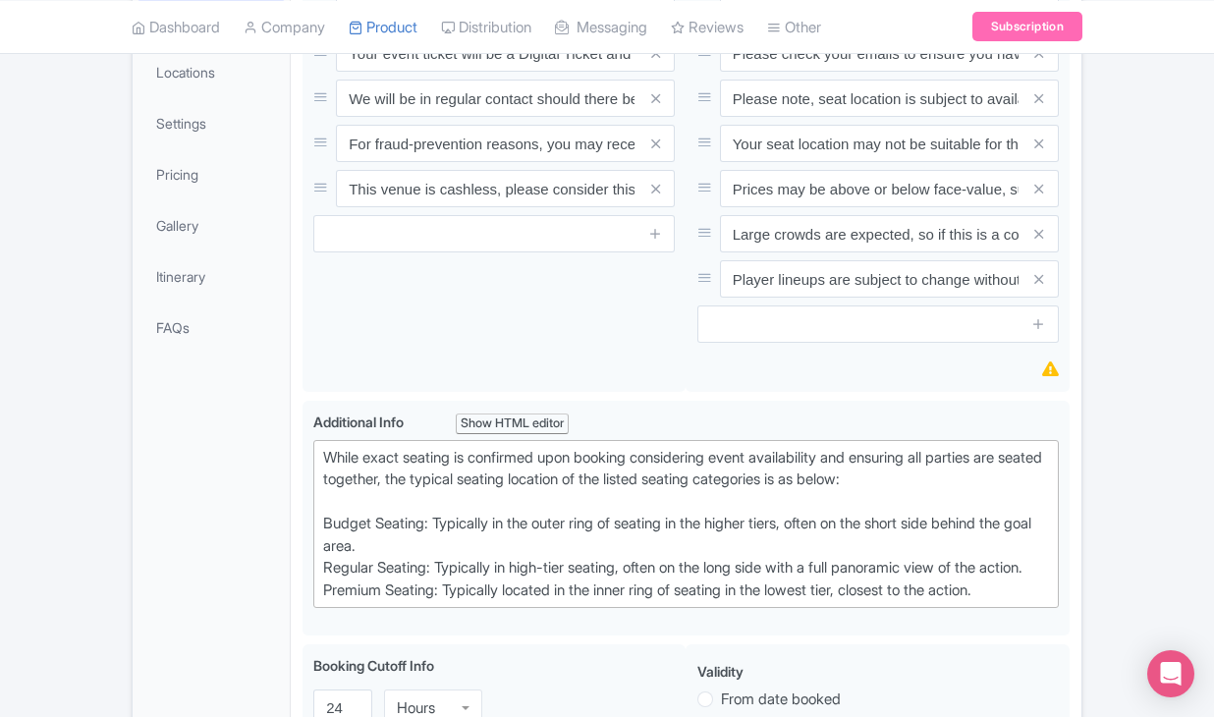
scroll to position [9, 0]
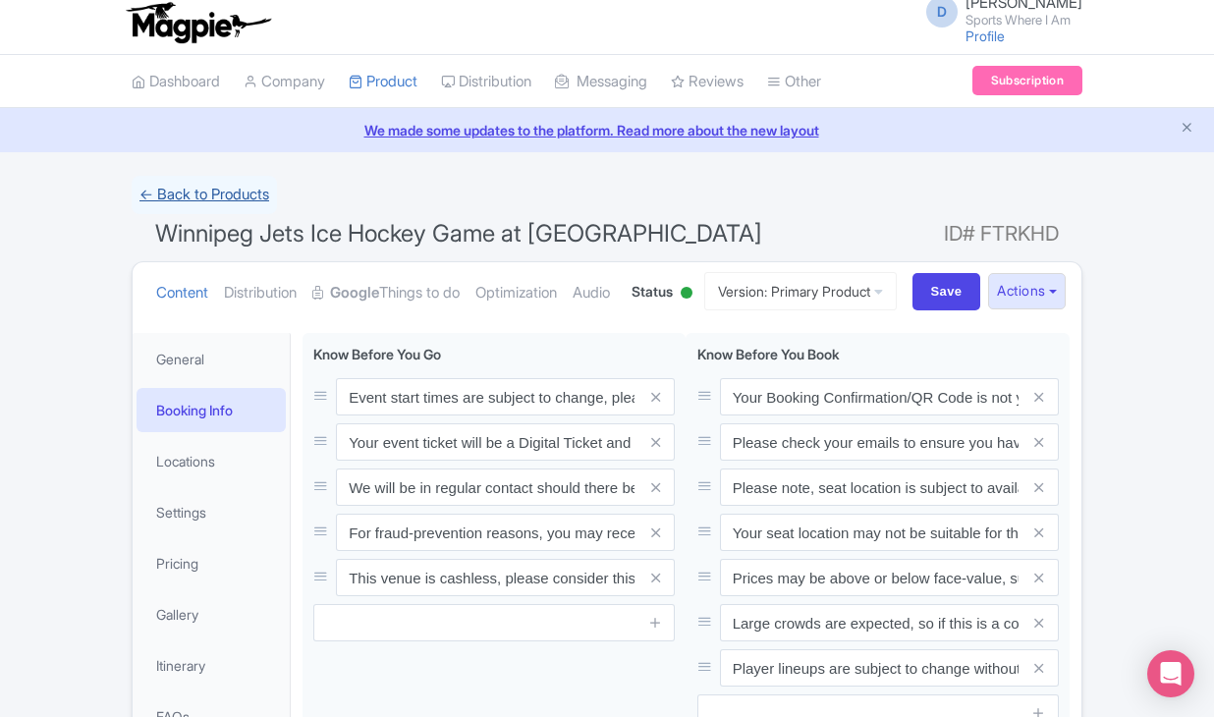
click at [213, 202] on link "← Back to Products" at bounding box center [204, 195] width 145 height 38
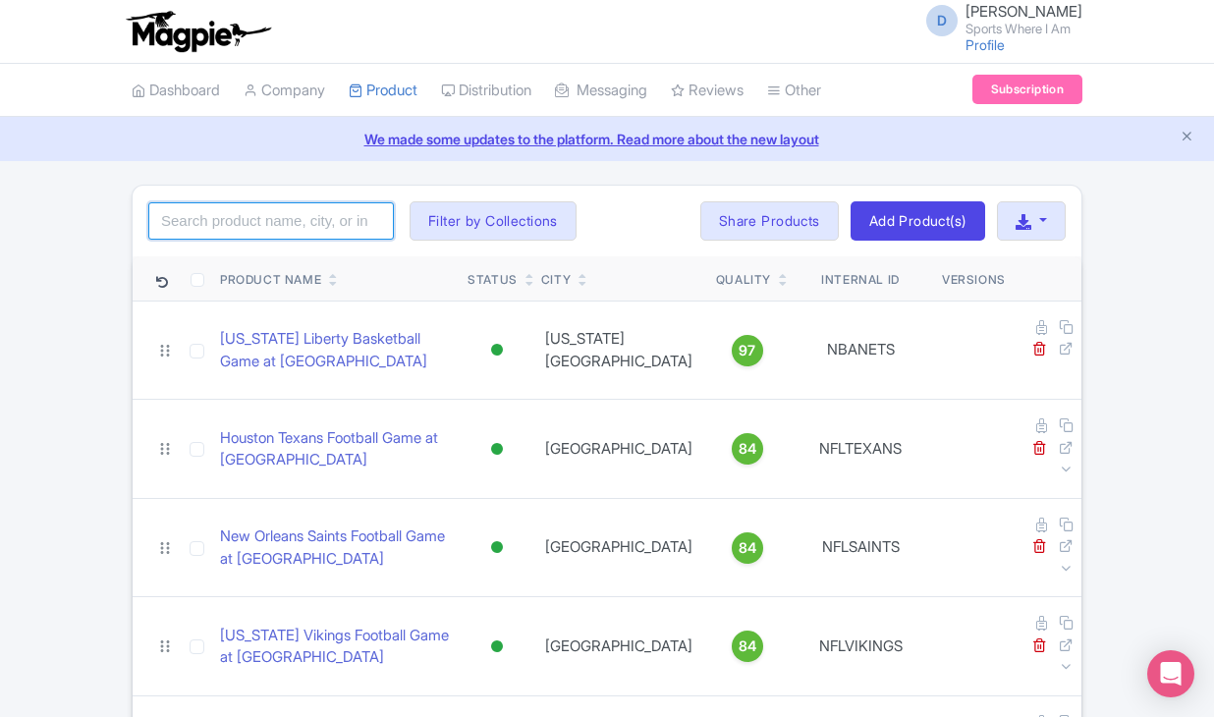
click at [211, 218] on input "search" at bounding box center [271, 220] width 246 height 37
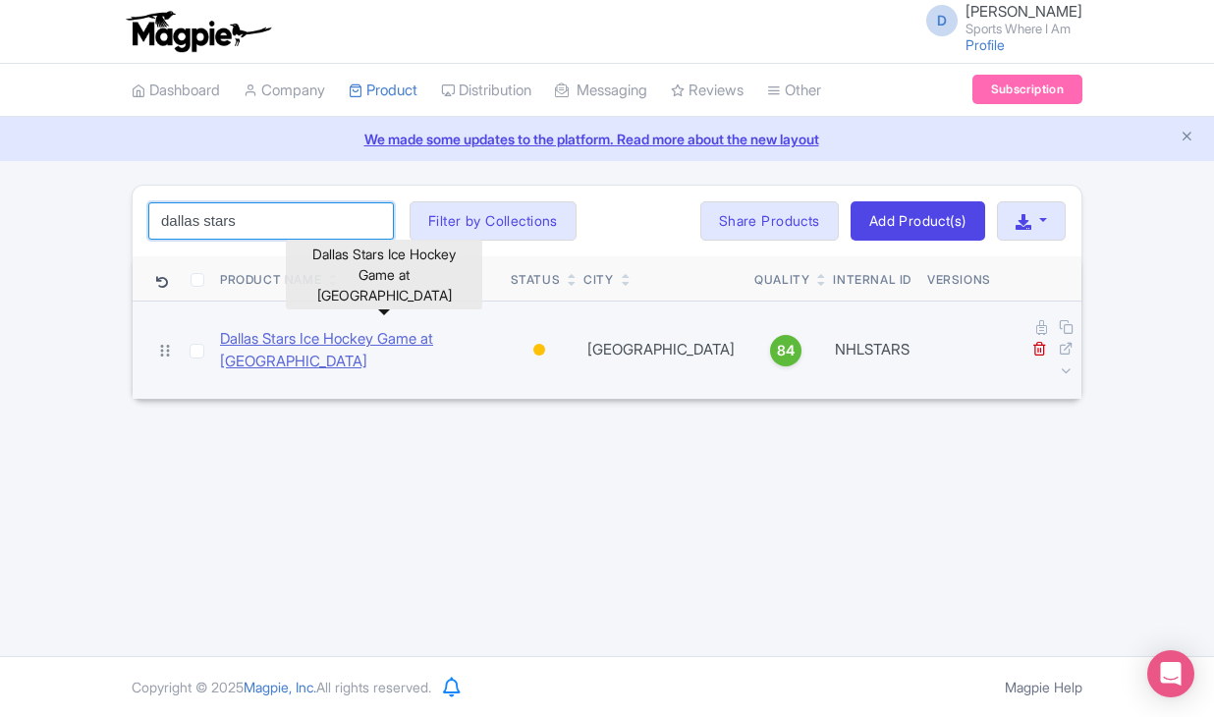
type input "dallas stars"
click at [246, 337] on link "Dallas Stars Ice Hockey Game at [GEOGRAPHIC_DATA]" at bounding box center [357, 350] width 275 height 44
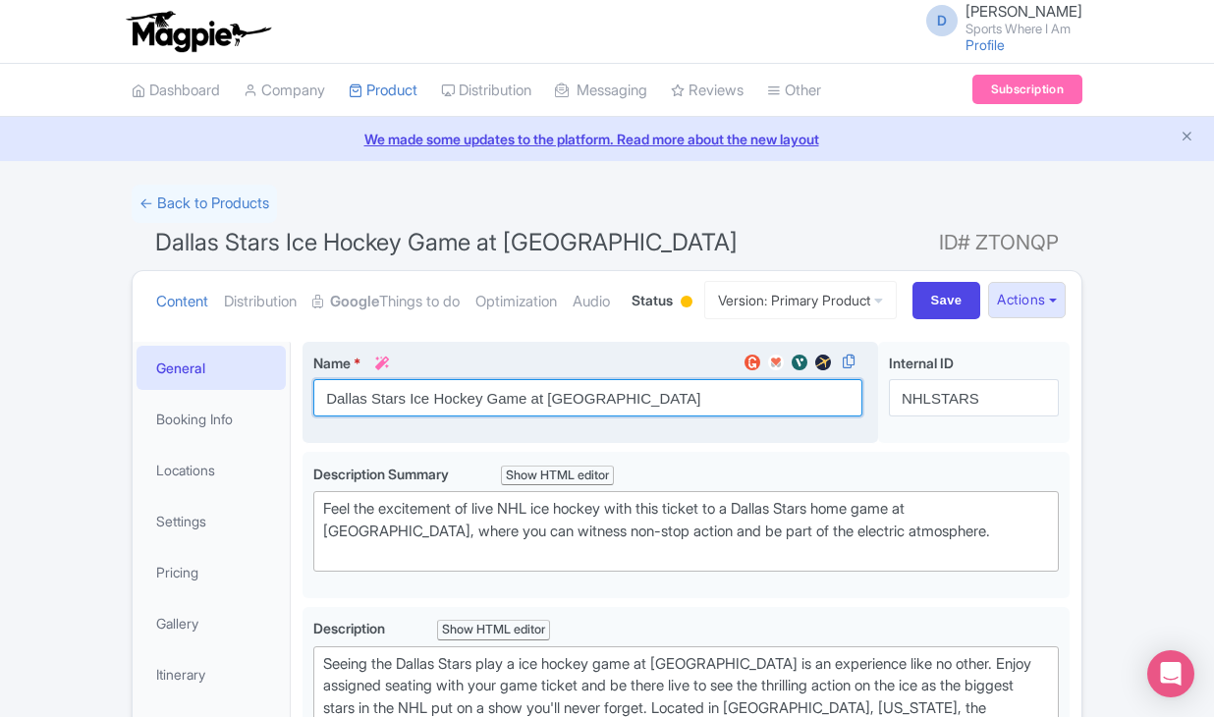
click at [380, 416] on input "Dallas Stars Ice Hockey Game at [GEOGRAPHIC_DATA]" at bounding box center [587, 397] width 549 height 37
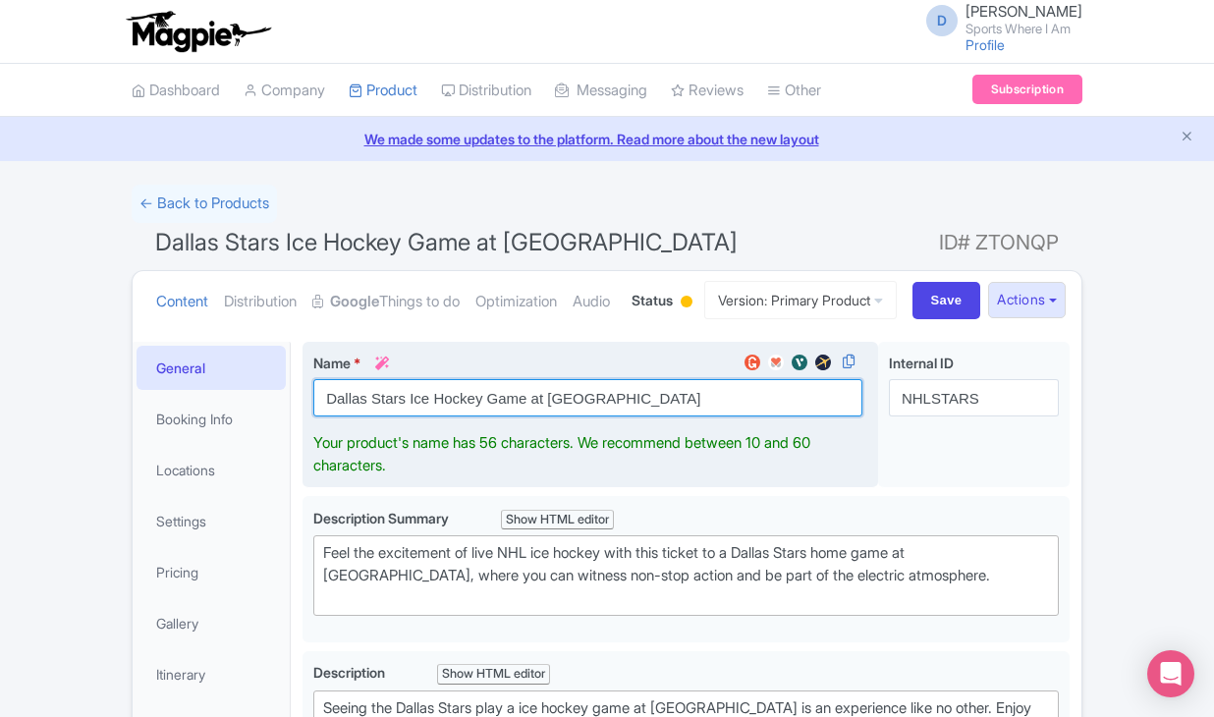
click at [380, 416] on input "Dallas Stars Ice Hockey Game at [GEOGRAPHIC_DATA]" at bounding box center [587, 397] width 549 height 37
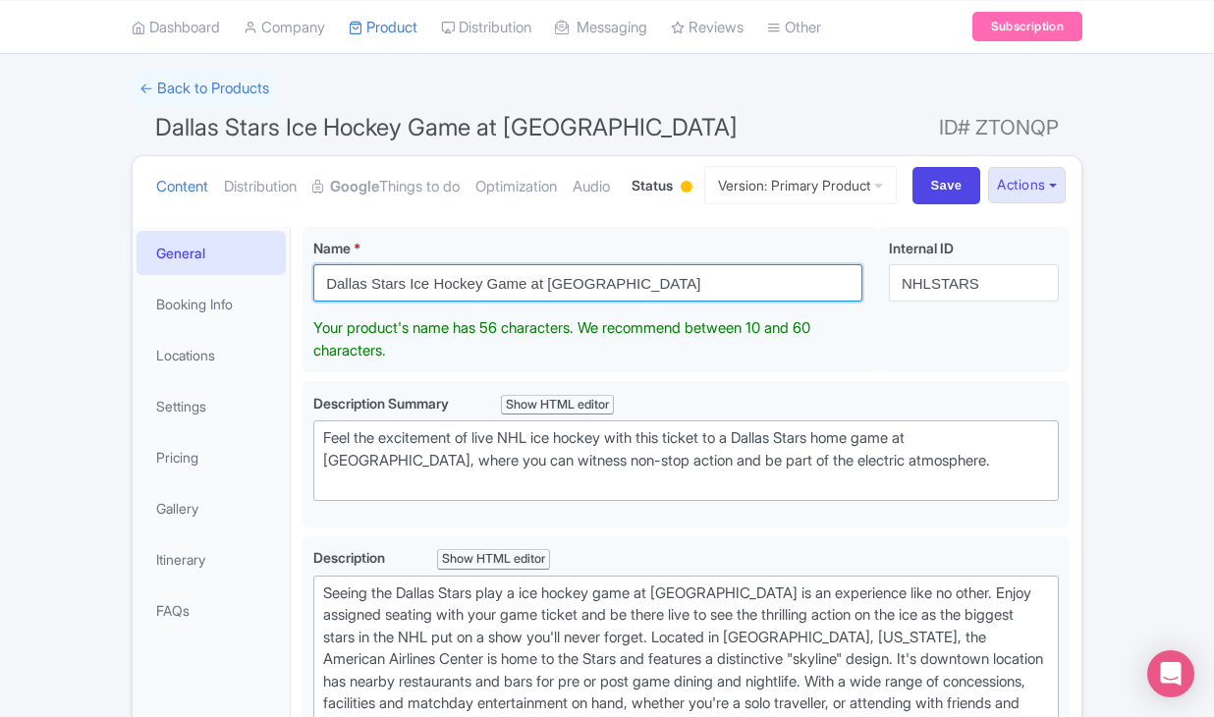
scroll to position [151, 0]
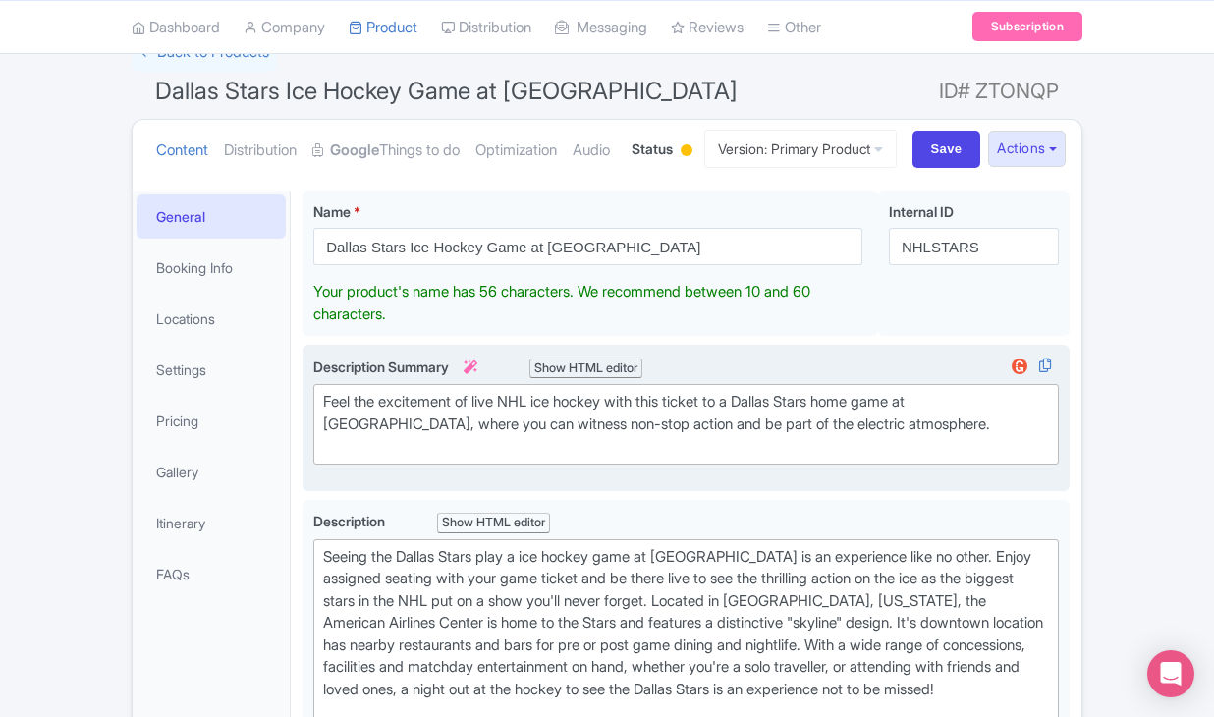
click at [377, 458] on div "Feel the excitement of live NHL ice hockey with this ticket to a Dallas Stars h…" at bounding box center [686, 424] width 726 height 67
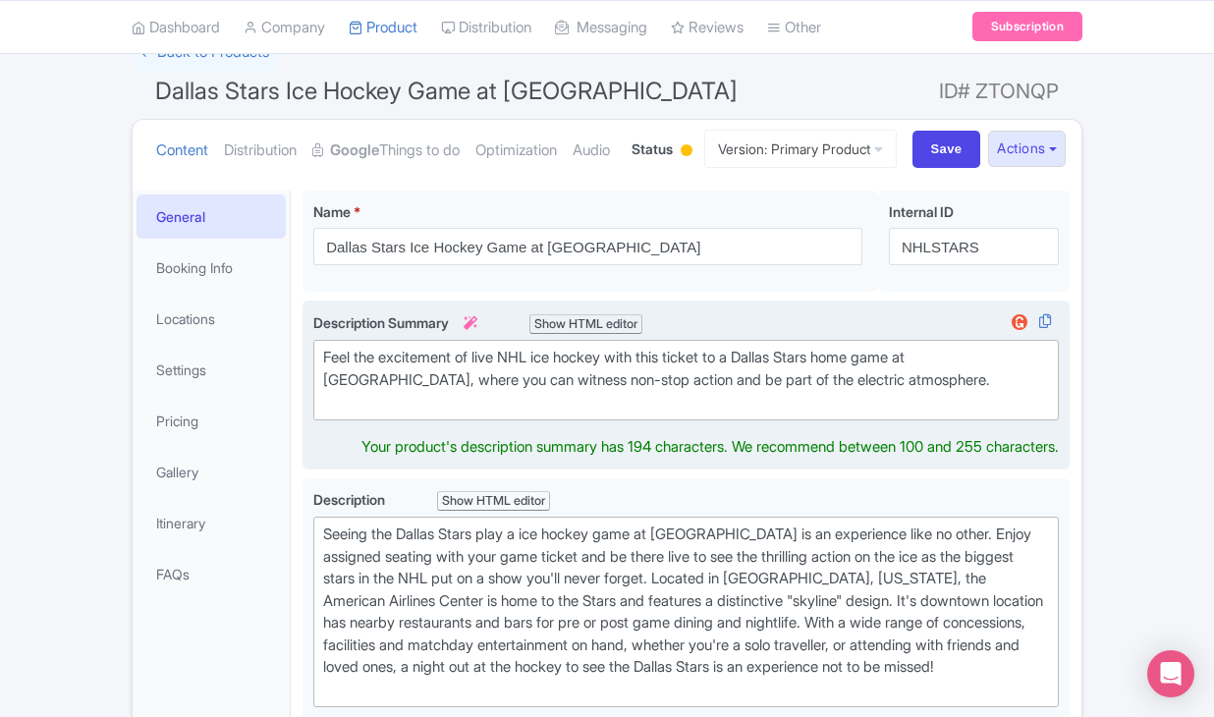
click at [377, 413] on div "Feel the excitement of live NHL ice hockey with this ticket to a Dallas Stars h…" at bounding box center [686, 380] width 726 height 67
click at [379, 413] on div "Feel the excitement of live NHL ice hockey with this ticket to a Dallas Stars h…" at bounding box center [686, 380] width 726 height 67
click at [380, 413] on div "Feel the excitement of live NHL ice hockey with this ticket to a Dallas Stars h…" at bounding box center [686, 380] width 726 height 67
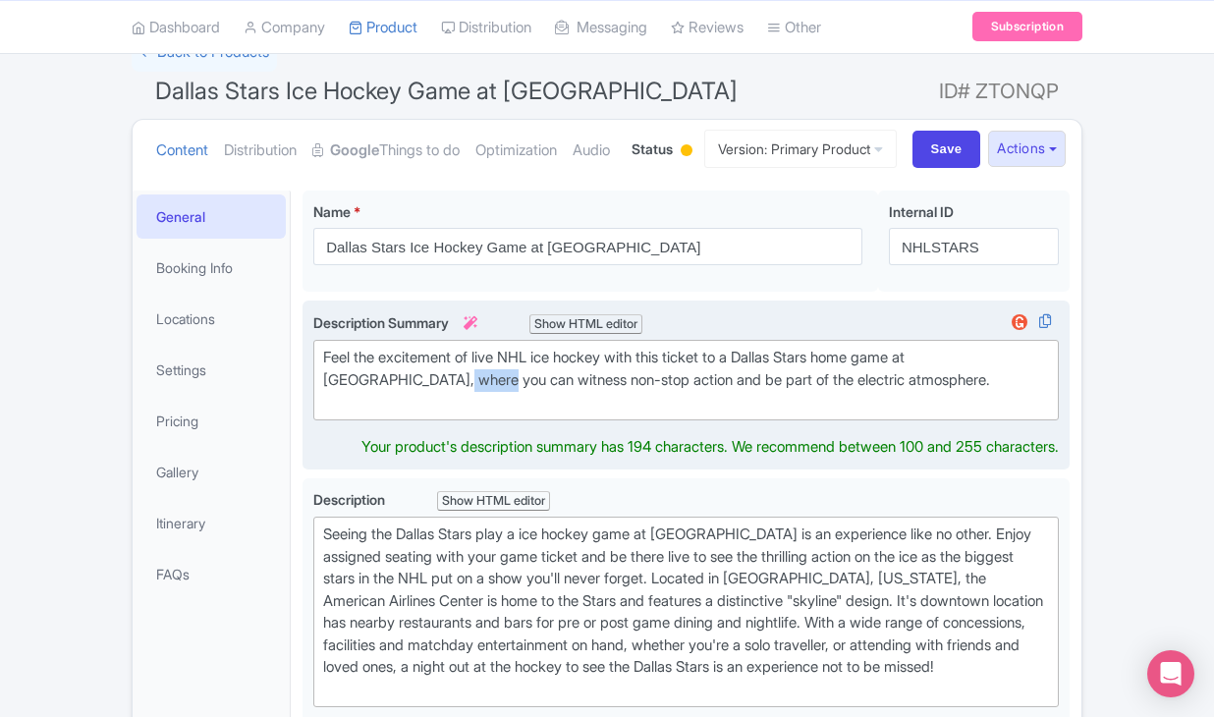
click at [380, 413] on div "Feel the excitement of live NHL ice hockey with this ticket to a Dallas Stars h…" at bounding box center [686, 380] width 726 height 67
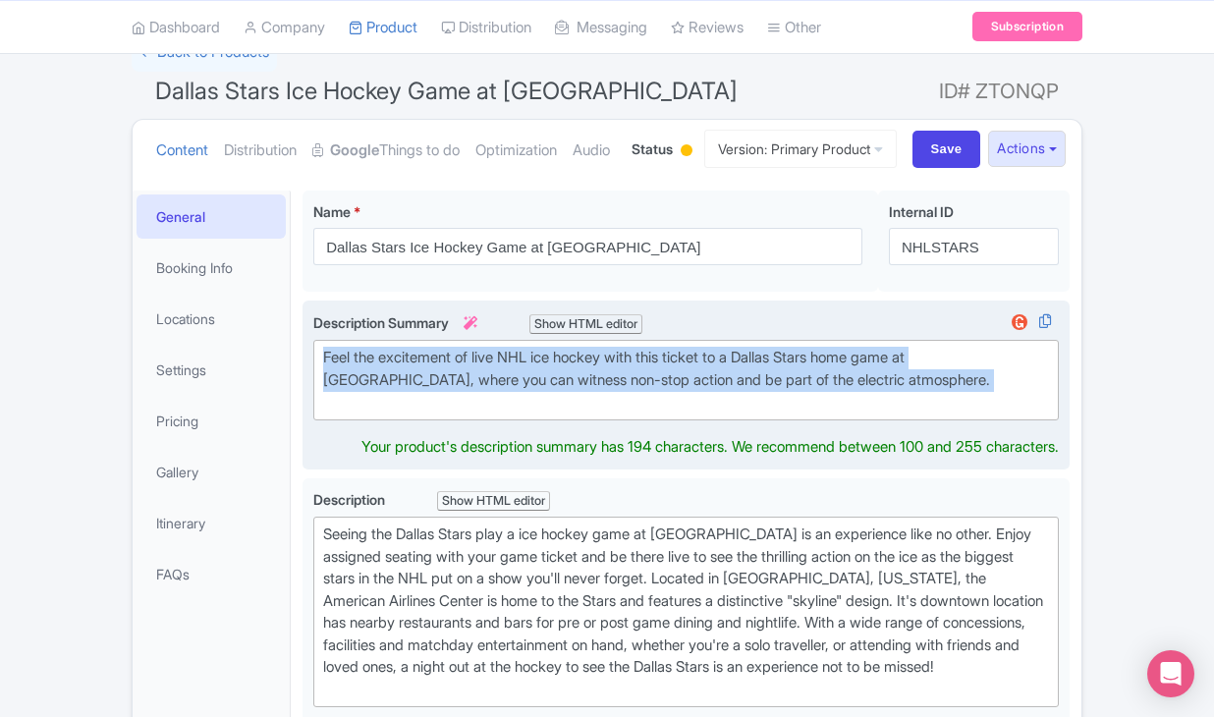
click at [380, 413] on div "Feel the excitement of live NHL ice hockey with this ticket to a Dallas Stars h…" at bounding box center [686, 380] width 726 height 67
type trix-editor "<div>Feel the excitement of live NHL ice hockey with this ticket to a Dallas St…"
copy div "Feel the excitement of live NHL ice hockey with this ticket to a Dallas Stars h…"
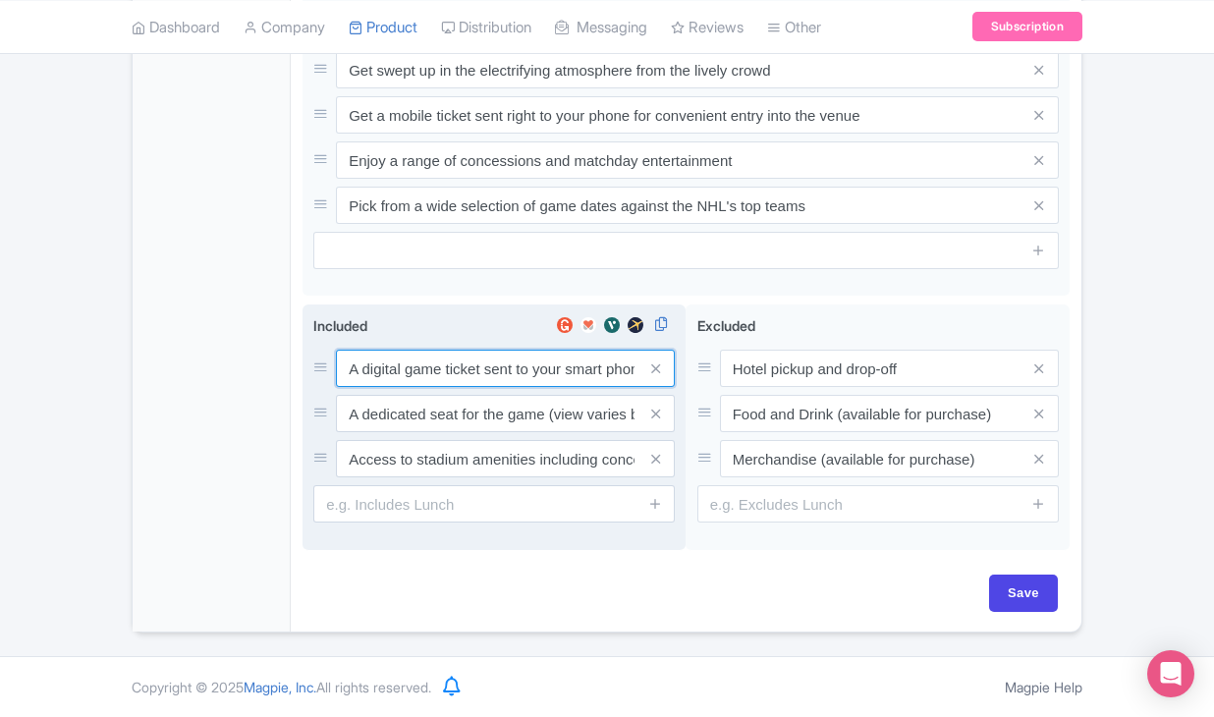
scroll to position [1053, 0]
click at [417, 371] on input "A digital game ticket sent to your smart phone" at bounding box center [505, 368] width 339 height 37
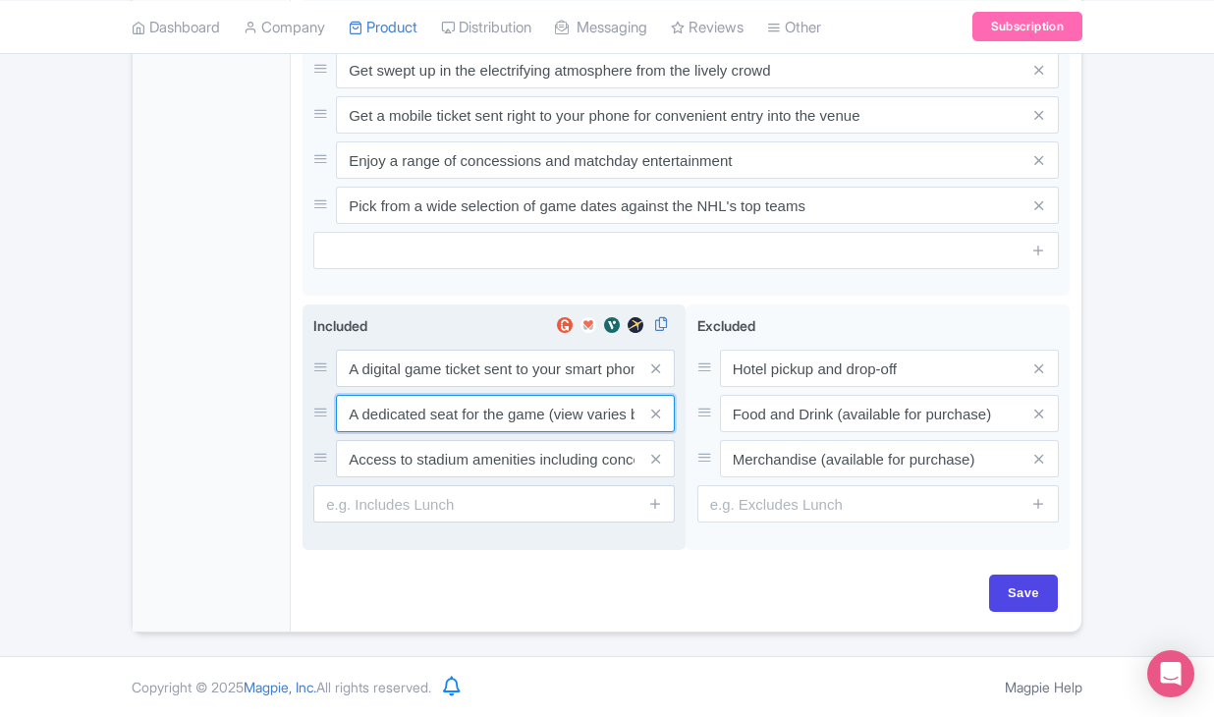
click at [460, 412] on input "A dedicated seat for the game (view varies by seat category)" at bounding box center [505, 413] width 339 height 37
click at [515, 459] on input "Access to stadium amenities including concessions and matchday activations" at bounding box center [505, 458] width 339 height 37
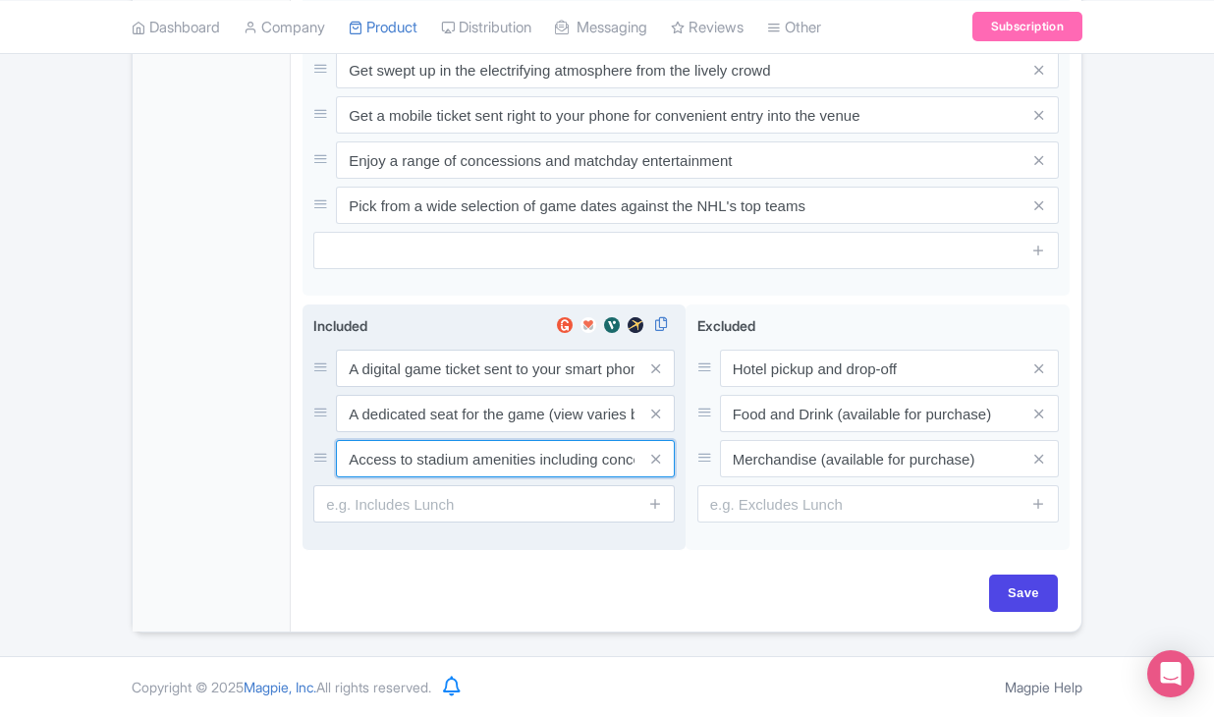
click at [515, 459] on input "Access to stadium amenities including concessions and matchday activations" at bounding box center [505, 458] width 339 height 37
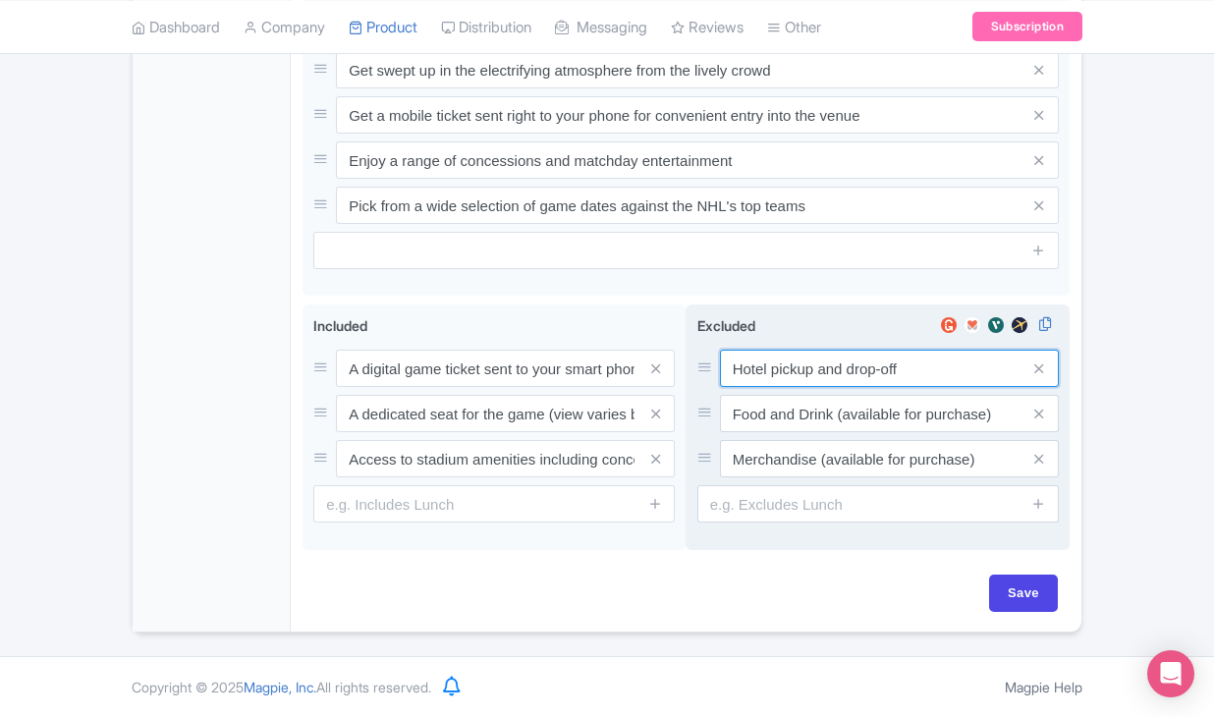
click at [838, 372] on input "Hotel pickup and drop-off" at bounding box center [889, 368] width 339 height 37
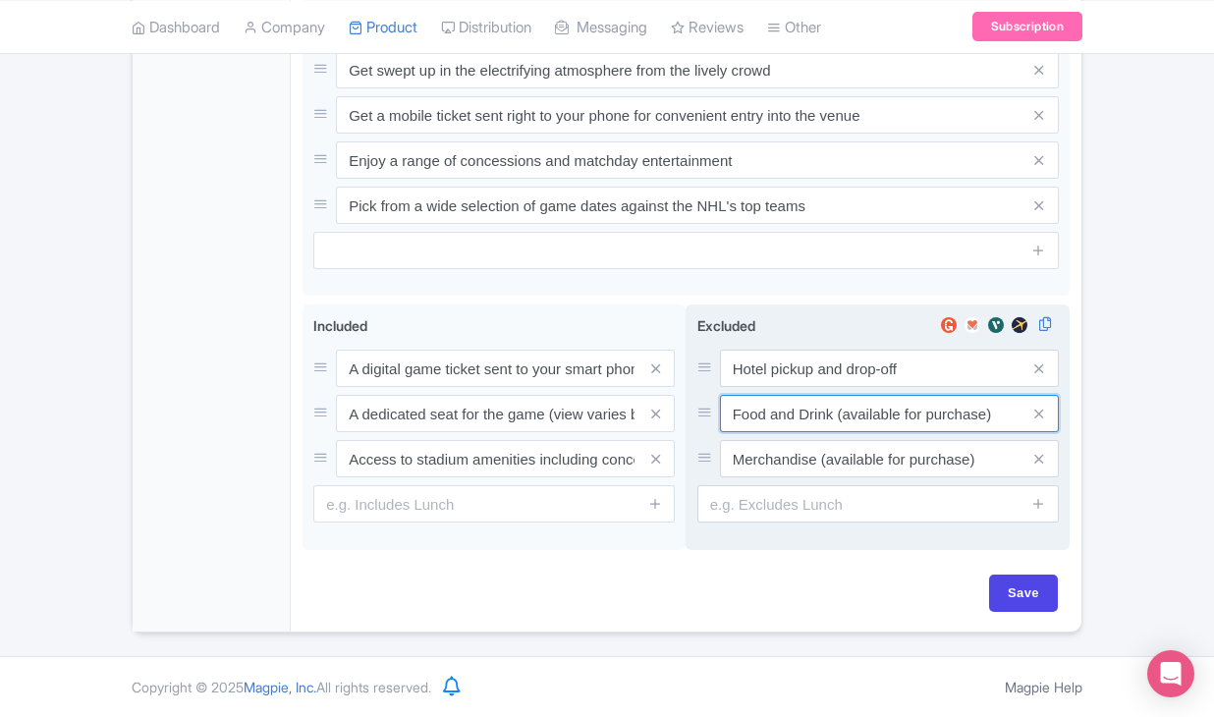
click at [785, 417] on input "Food and Drink (available for purchase)" at bounding box center [889, 413] width 339 height 37
click at [785, 413] on input "Food and Drink (available for purchase)" at bounding box center [889, 413] width 339 height 37
click at [785, 411] on input "Food and Drink (available for purchase)" at bounding box center [889, 413] width 339 height 37
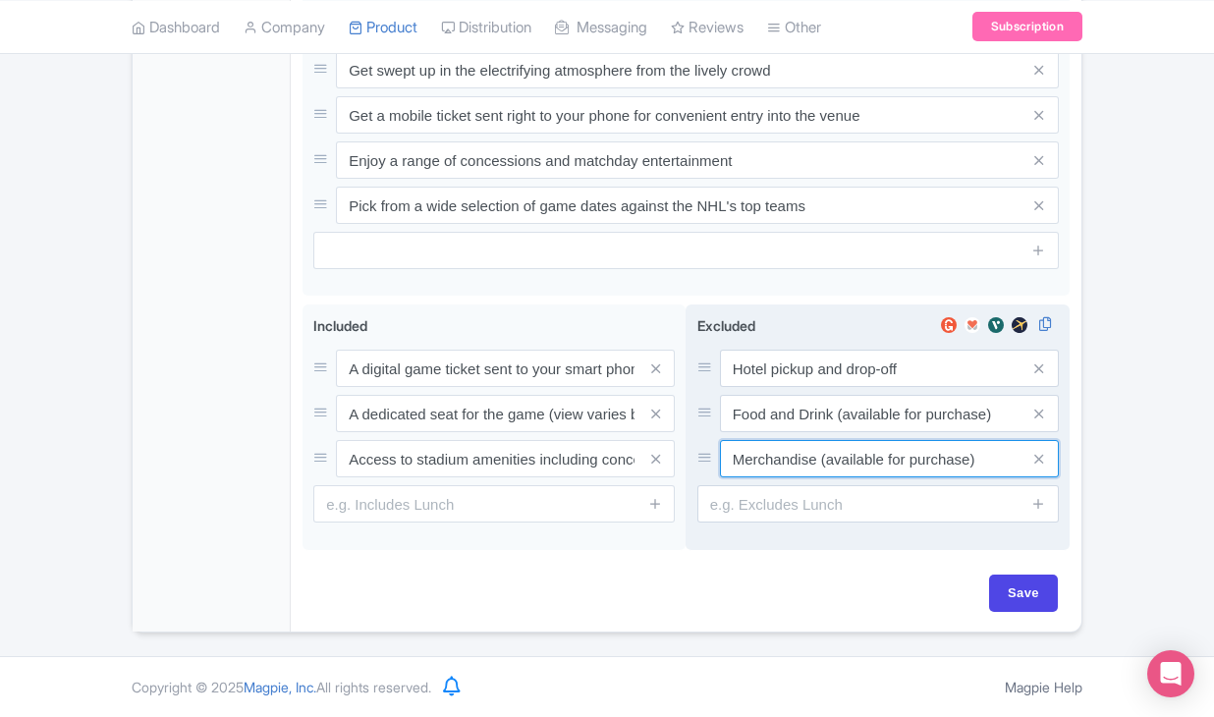
click at [761, 450] on input "Merchandise (available for purchase)" at bounding box center [889, 458] width 339 height 37
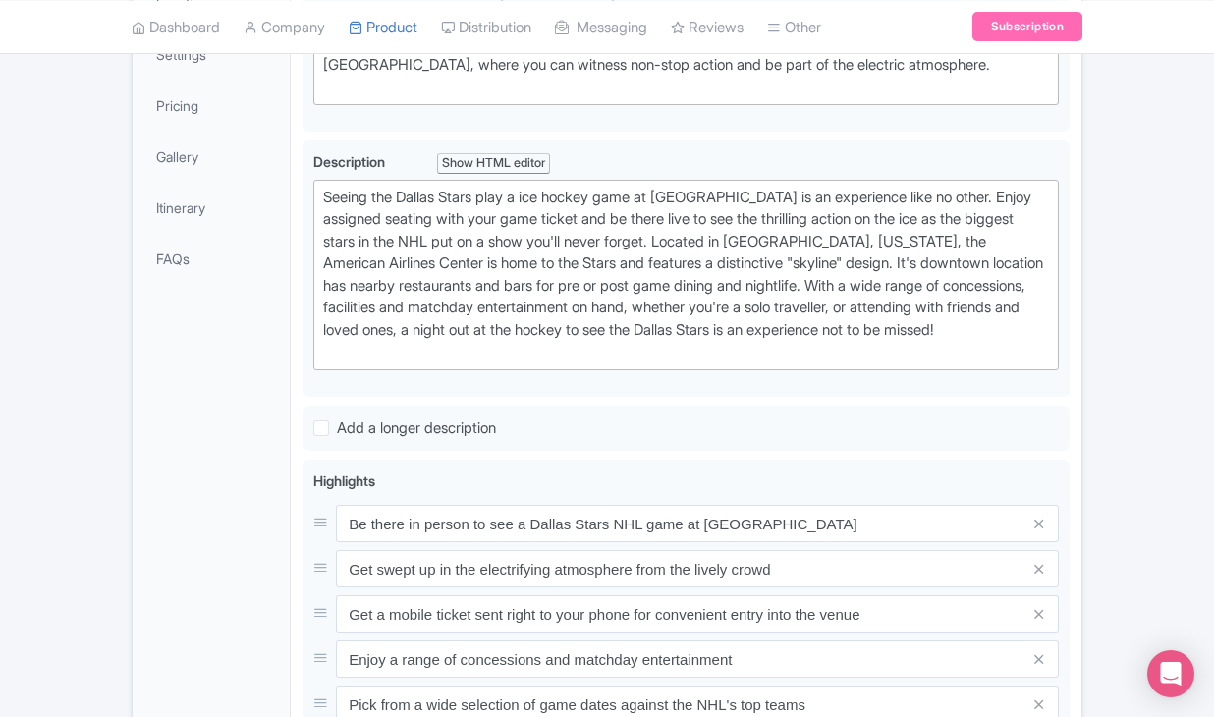
scroll to position [132, 0]
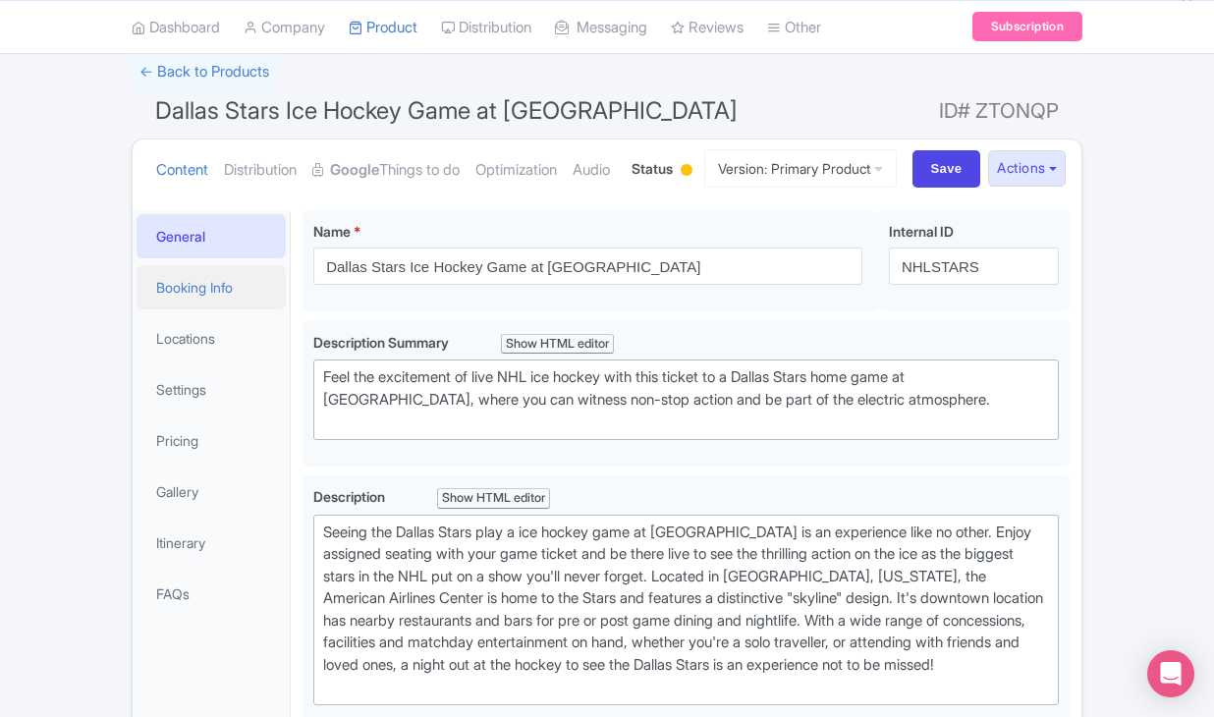
click at [209, 309] on link "Booking Info" at bounding box center [210, 287] width 149 height 44
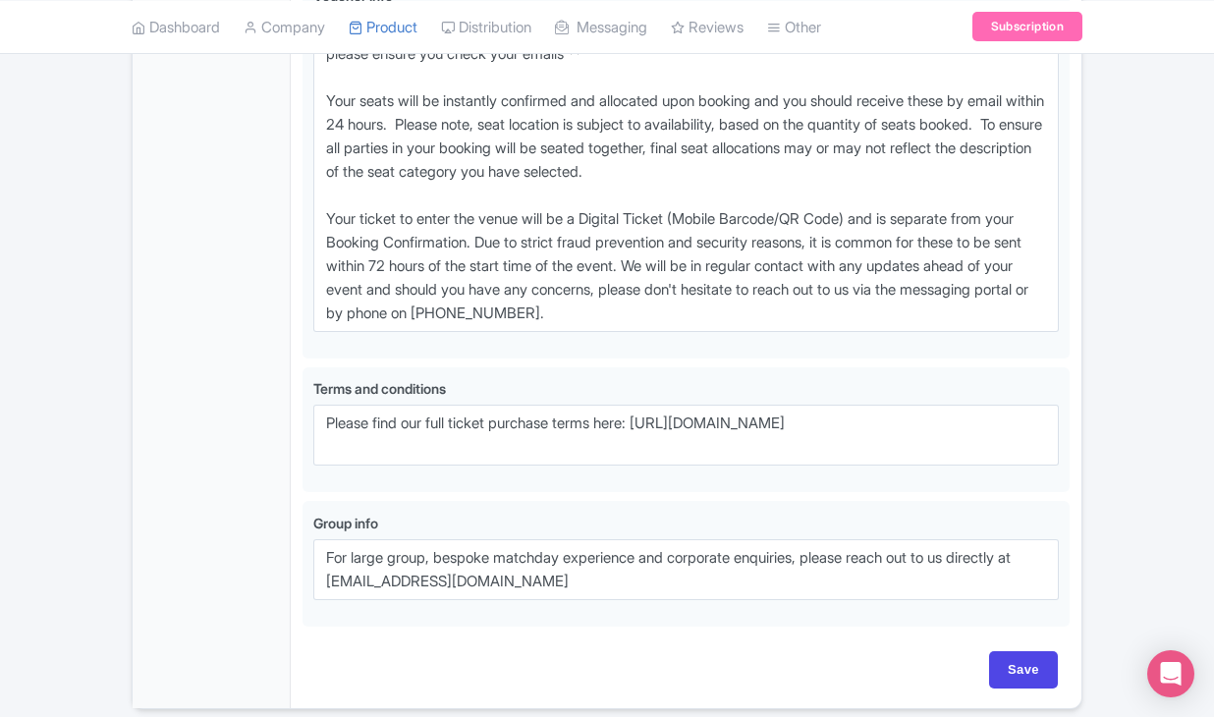
scroll to position [1519, 0]
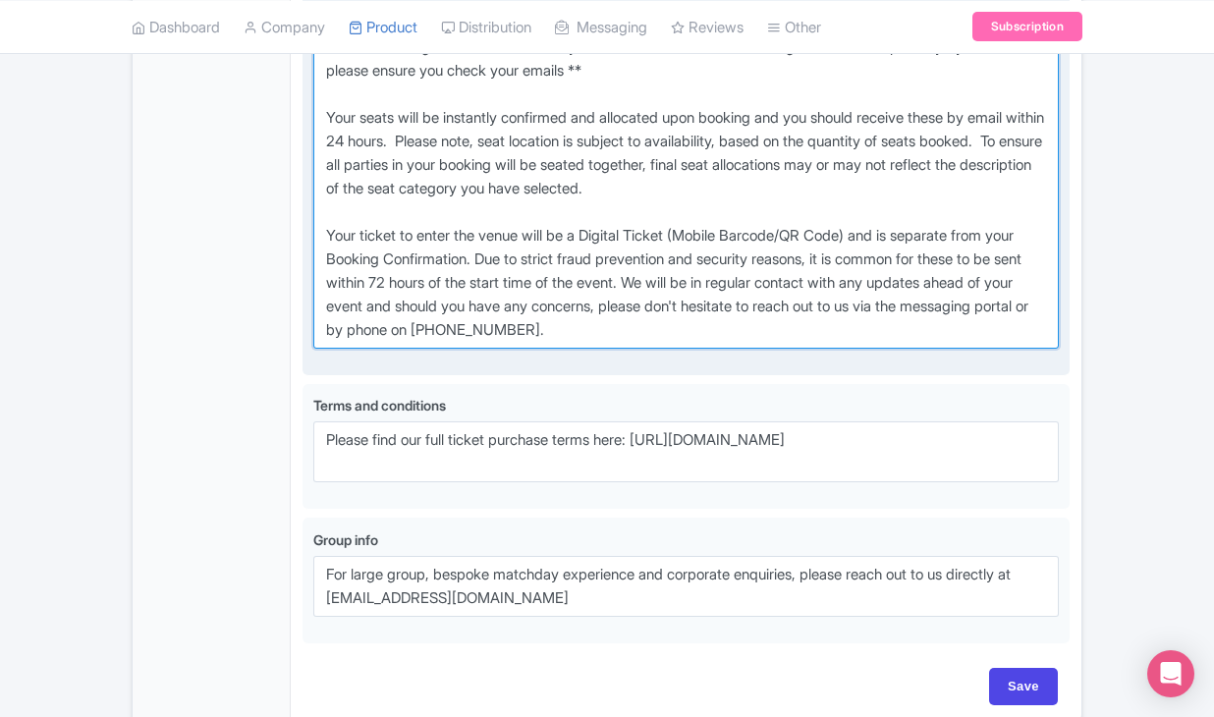
drag, startPoint x: 323, startPoint y: 127, endPoint x: 779, endPoint y: 422, distance: 543.1
click at [779, 349] on textarea "** Your Booking Confirmation is NOT your ticket - official event ticketing will…" at bounding box center [685, 188] width 745 height 320
